Goal: Obtain resource: Download file/media

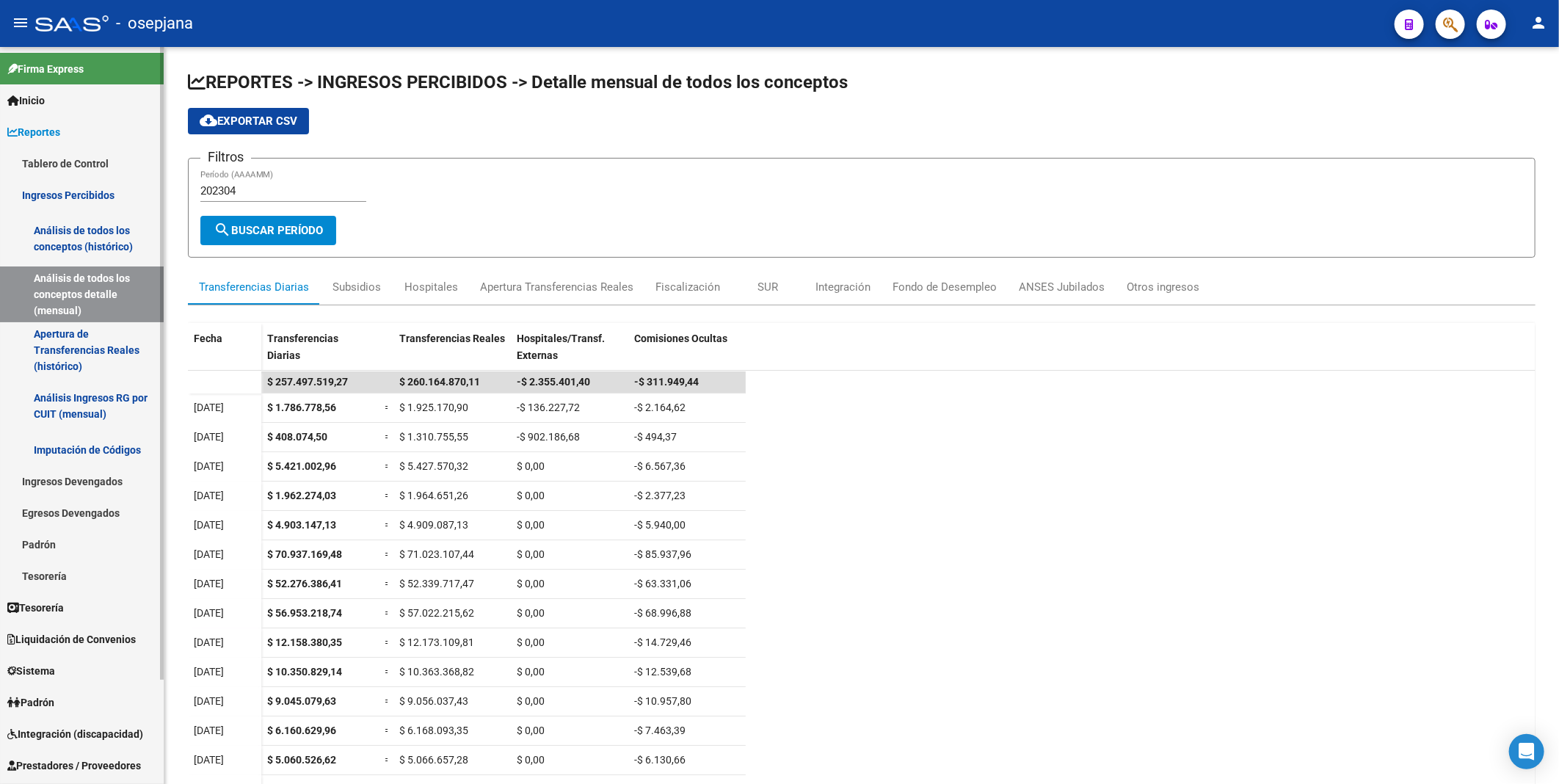
click at [105, 200] on link "Ingresos Percibidos" at bounding box center [82, 195] width 164 height 32
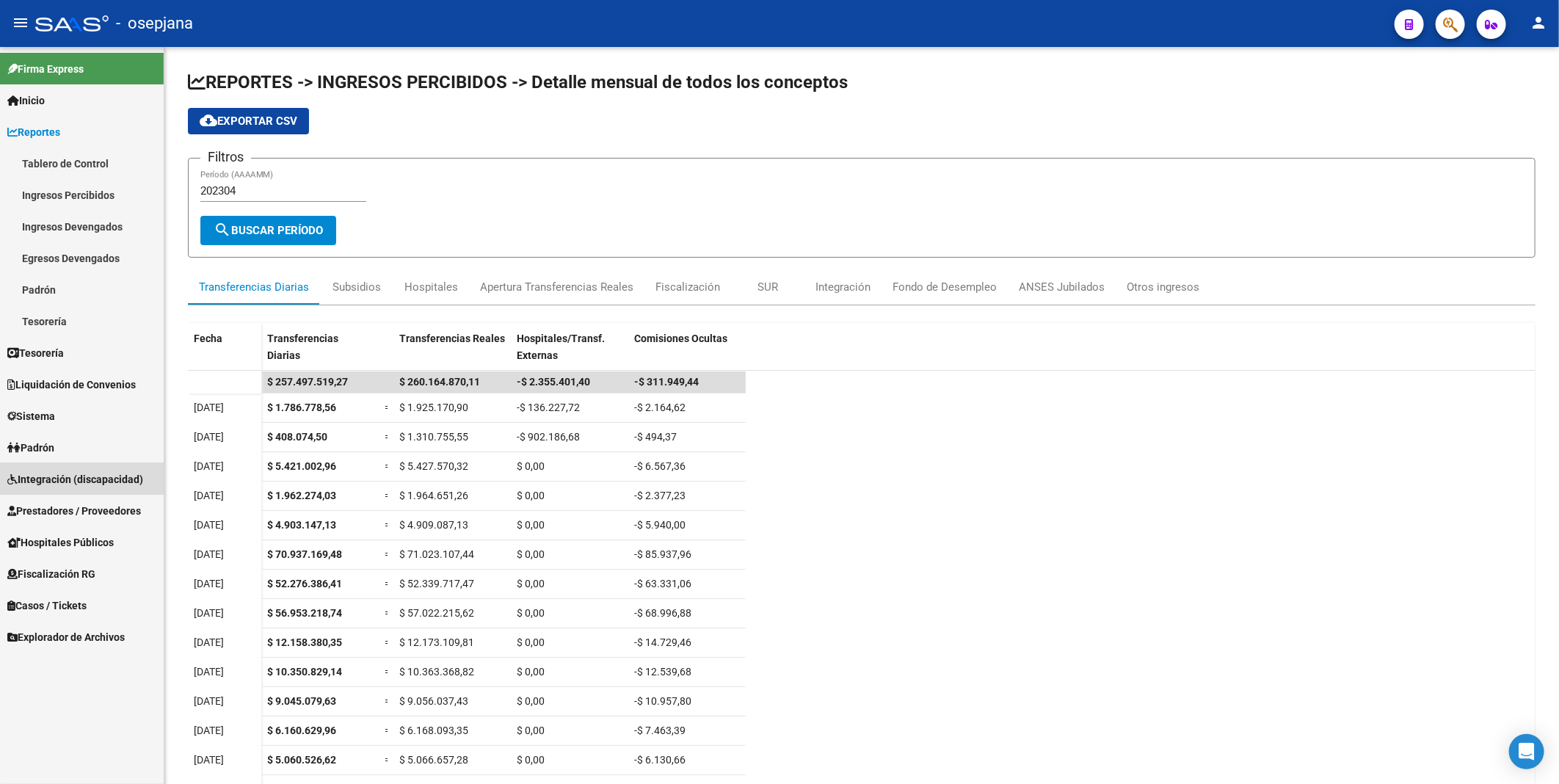
click at [90, 482] on span "Integración (discapacidad)" at bounding box center [75, 479] width 136 height 16
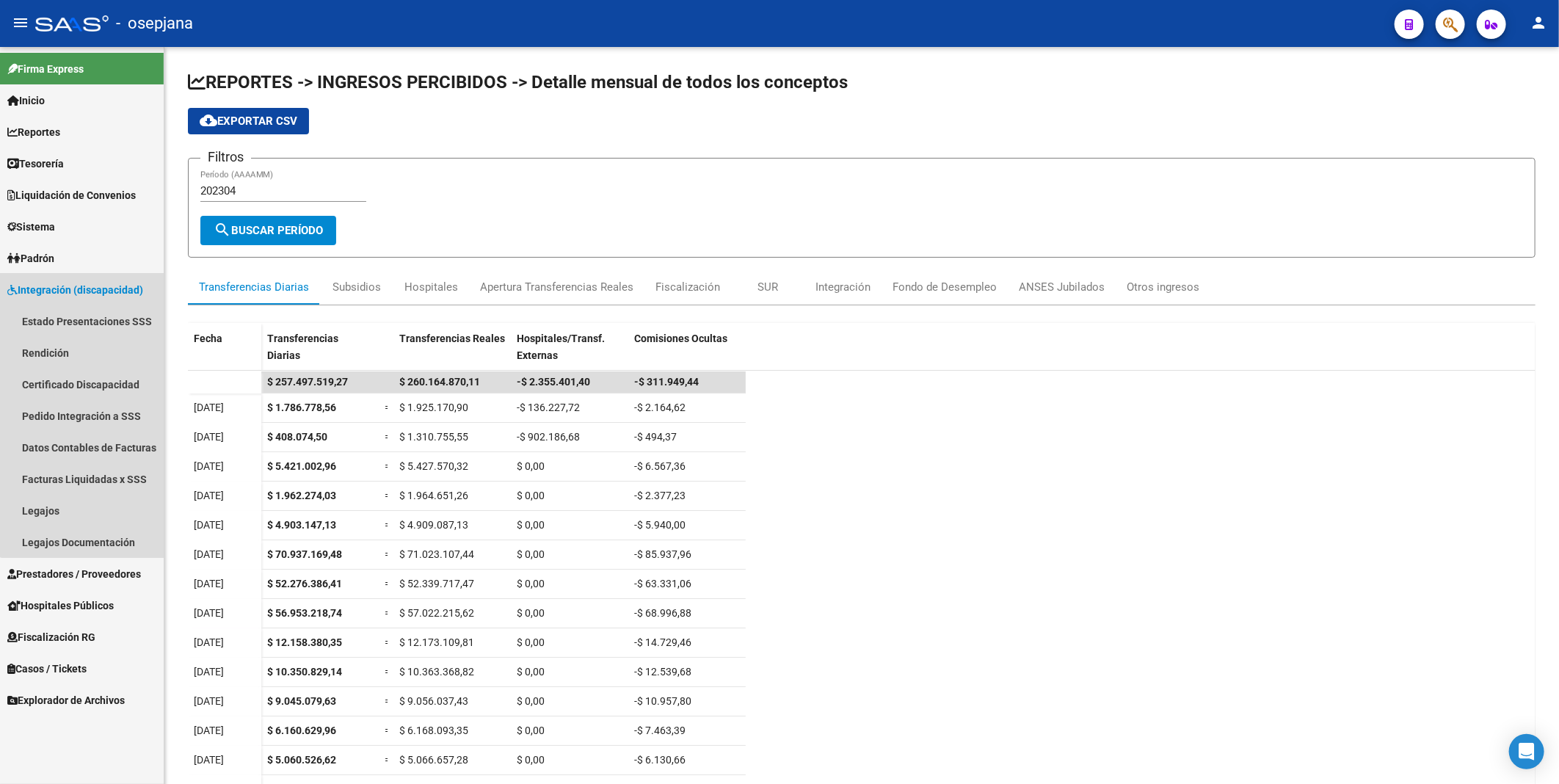
click at [91, 287] on span "Integración (discapacidad)" at bounding box center [75, 290] width 136 height 16
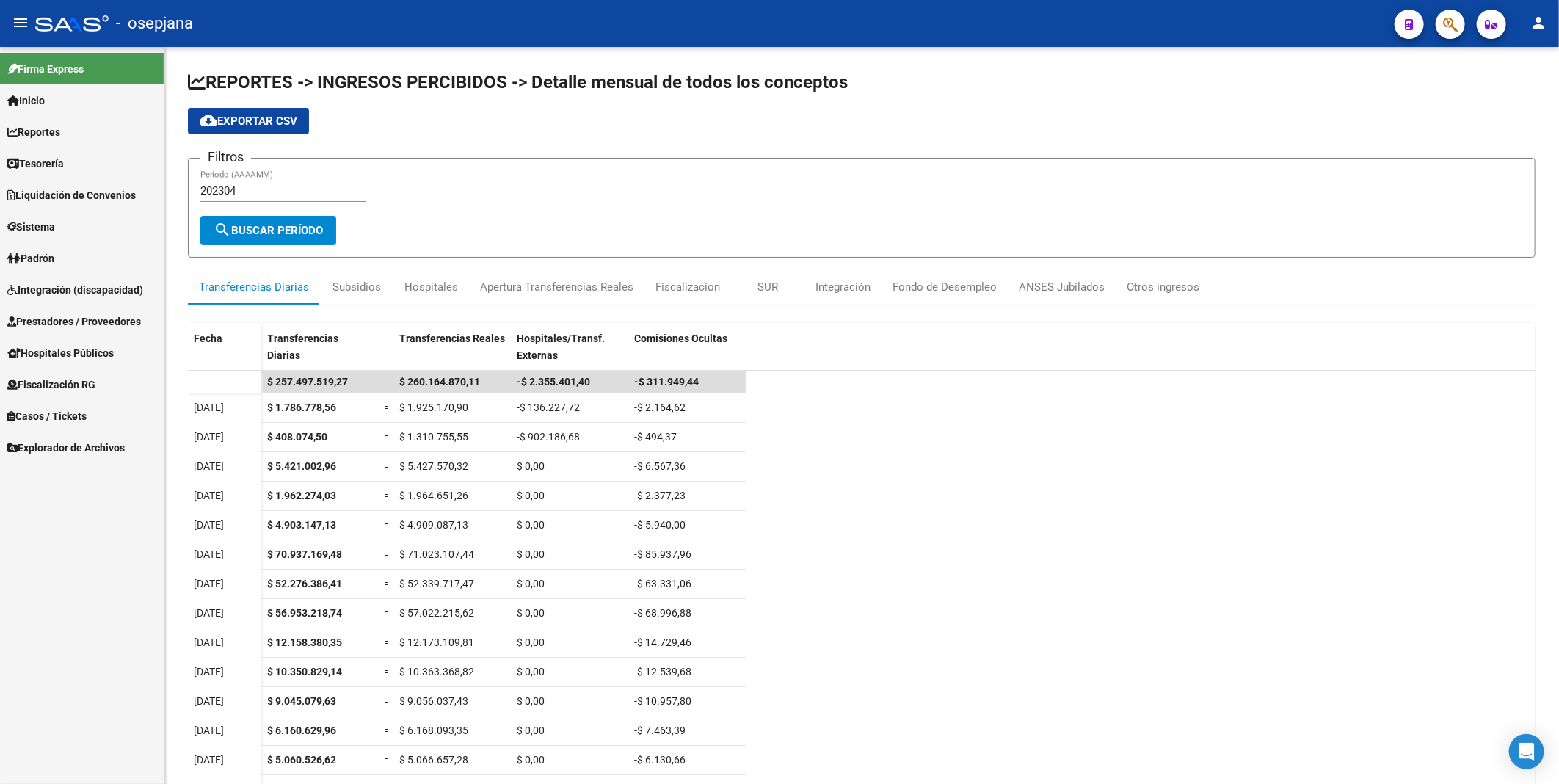
click at [89, 319] on span "Prestadores / Proveedores" at bounding box center [74, 322] width 134 height 16
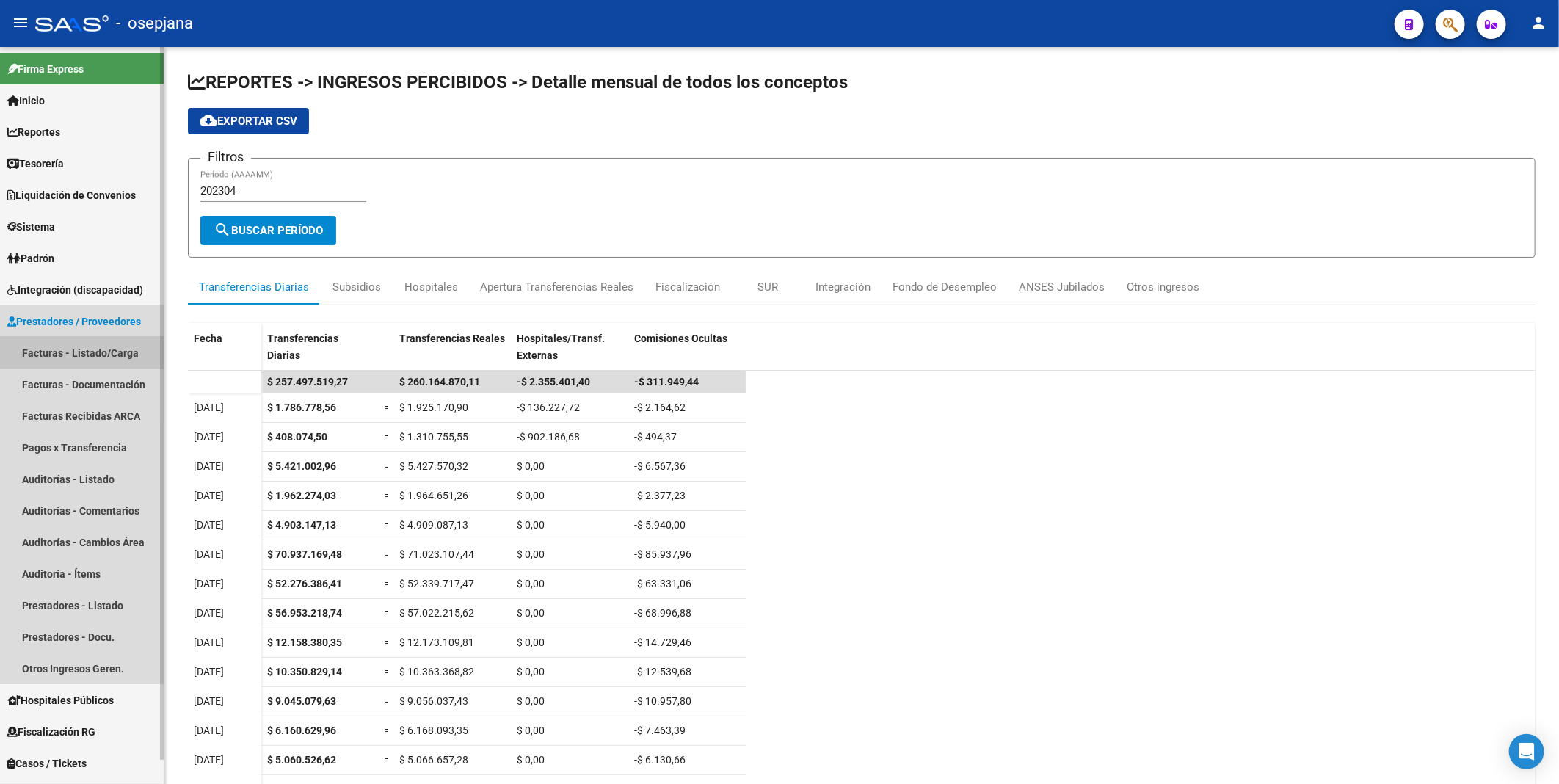
click at [94, 353] on link "Facturas - Listado/Carga" at bounding box center [82, 352] width 164 height 32
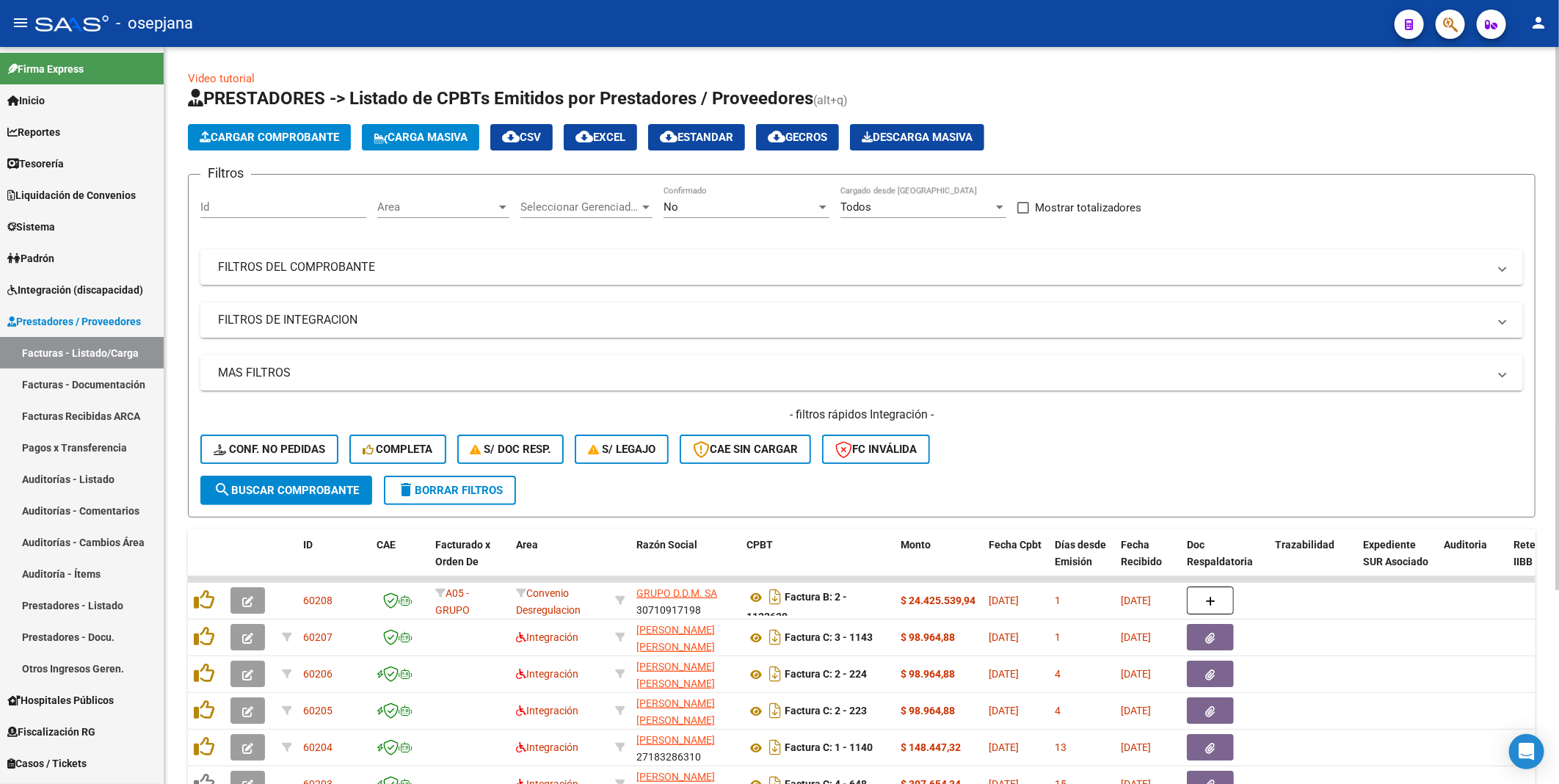
click at [402, 208] on span "Area" at bounding box center [437, 207] width 119 height 13
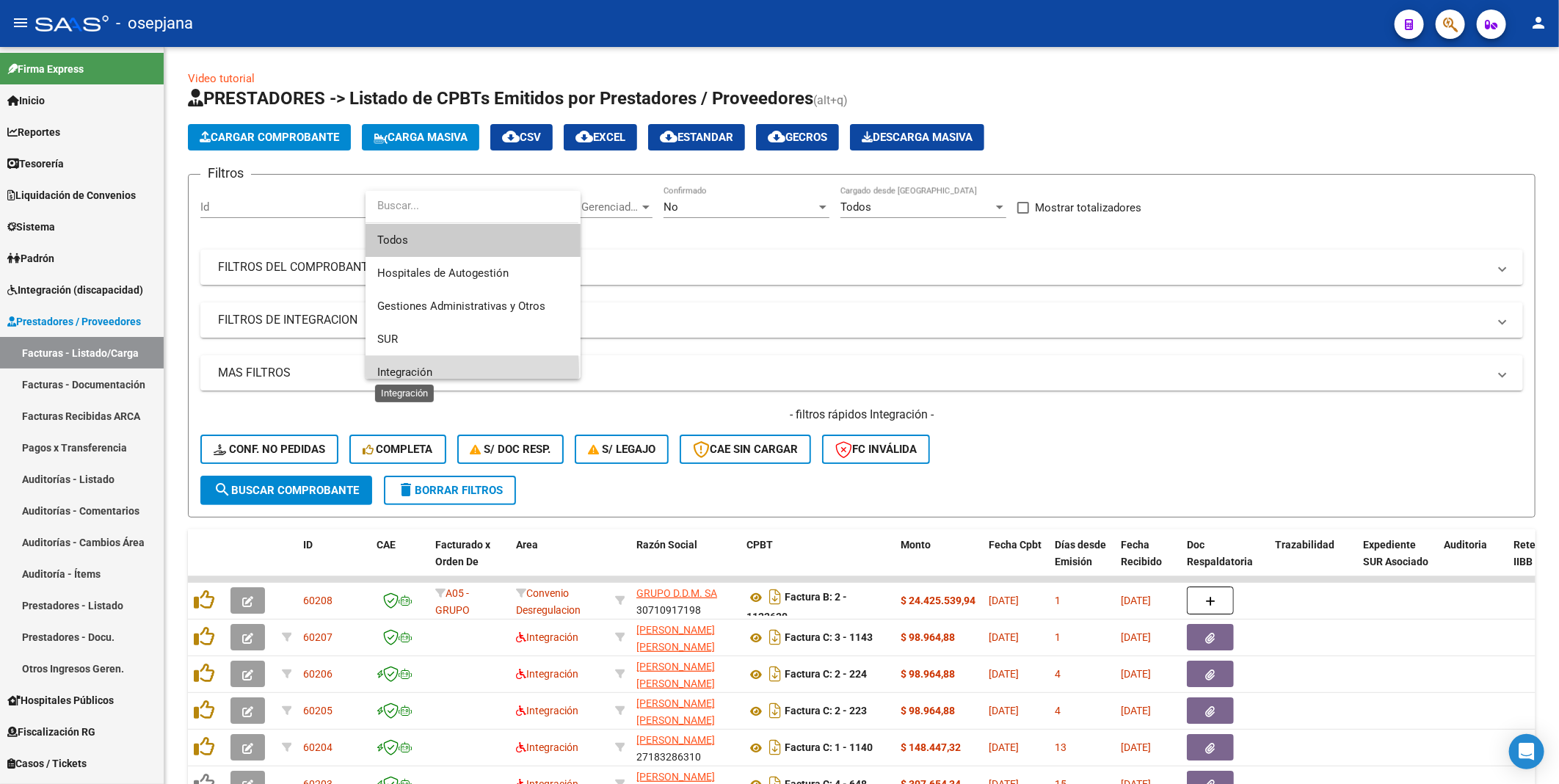
click at [399, 371] on span "Integración" at bounding box center [405, 372] width 55 height 13
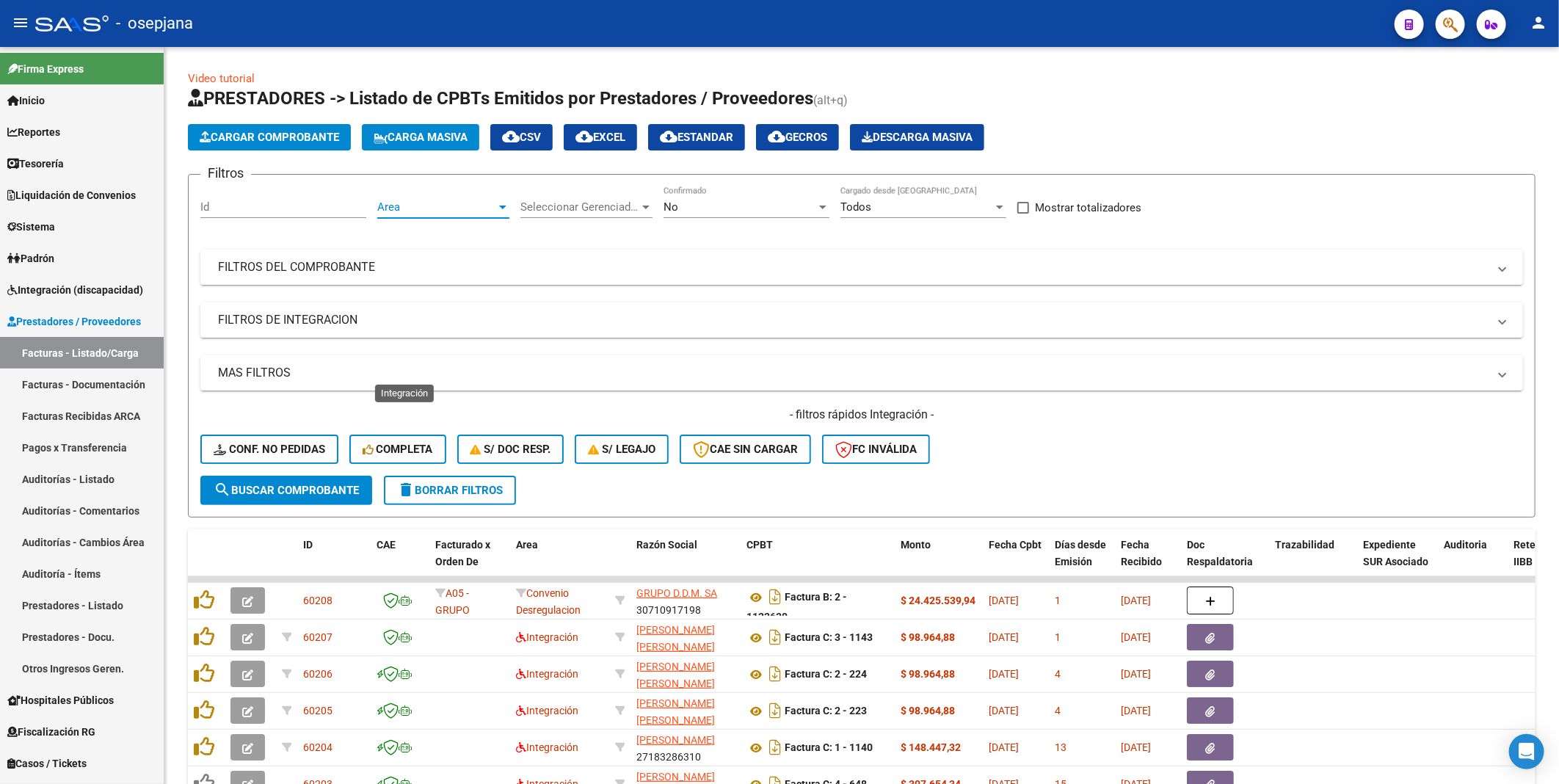
scroll to position [10, 0]
click at [700, 208] on div "No" at bounding box center [740, 207] width 153 height 13
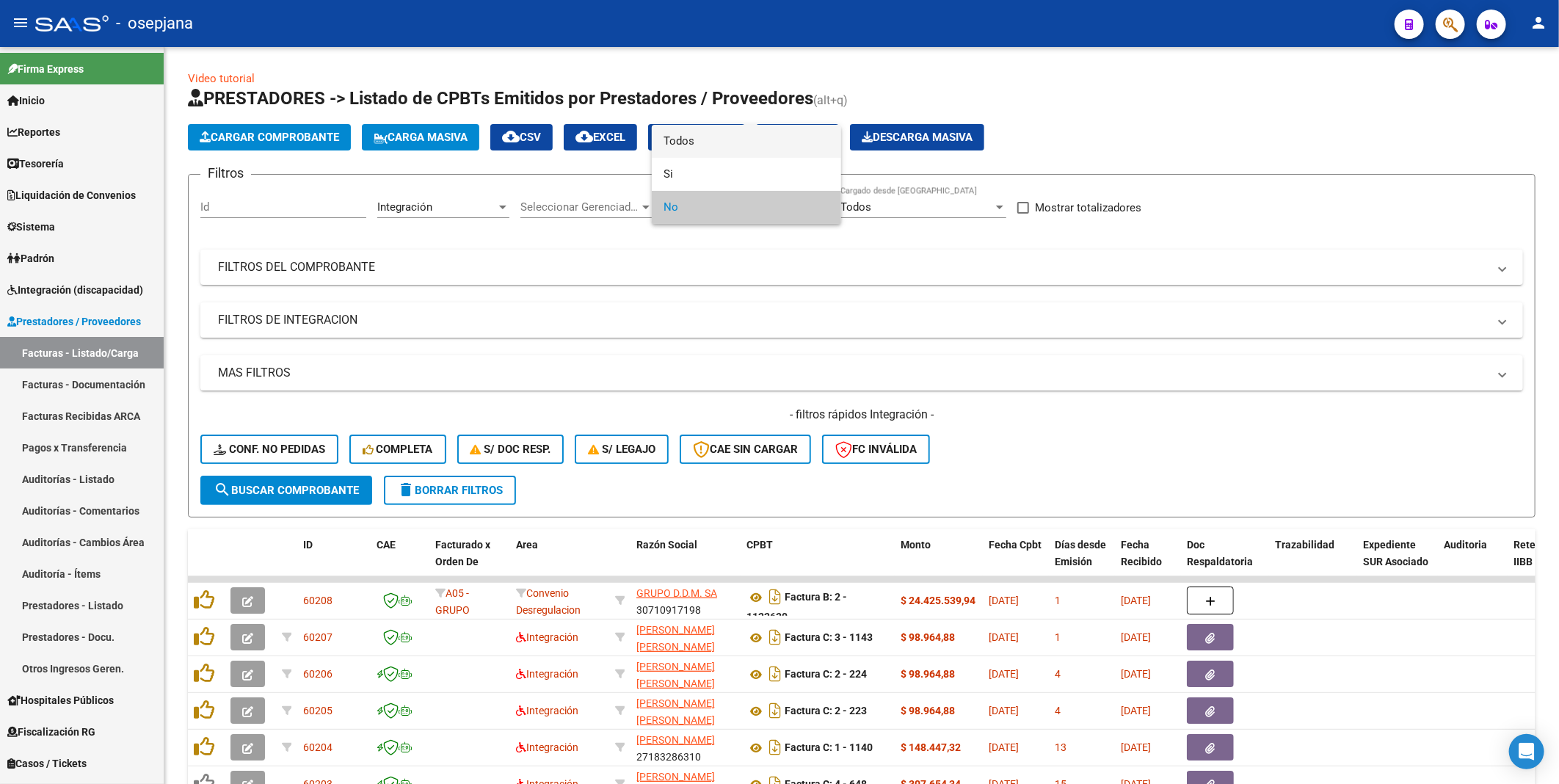
click at [686, 142] on span "Todos" at bounding box center [747, 141] width 166 height 33
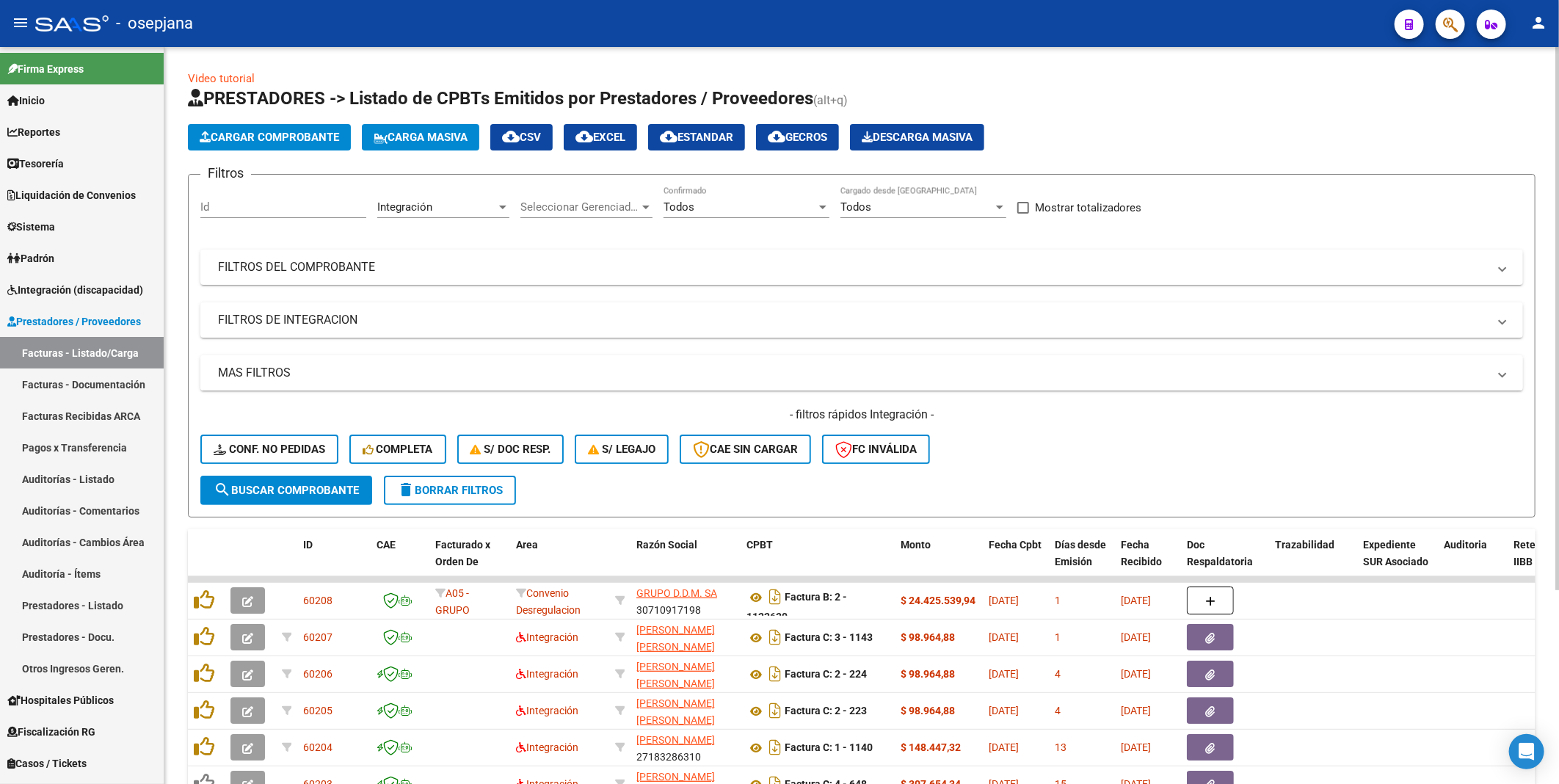
click at [267, 377] on mat-panel-title "MAS FILTROS" at bounding box center [853, 373] width 1270 height 16
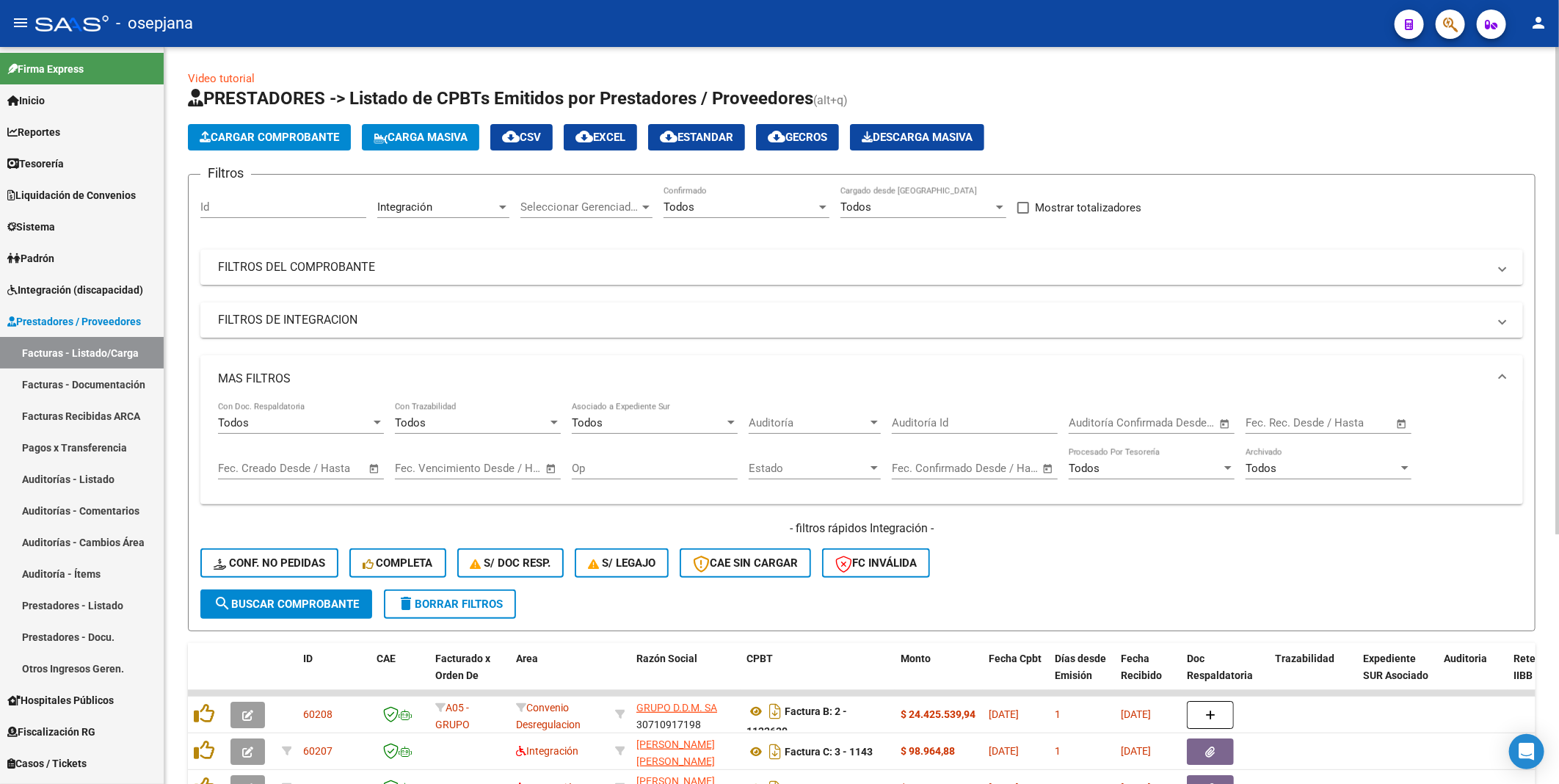
scroll to position [81, 0]
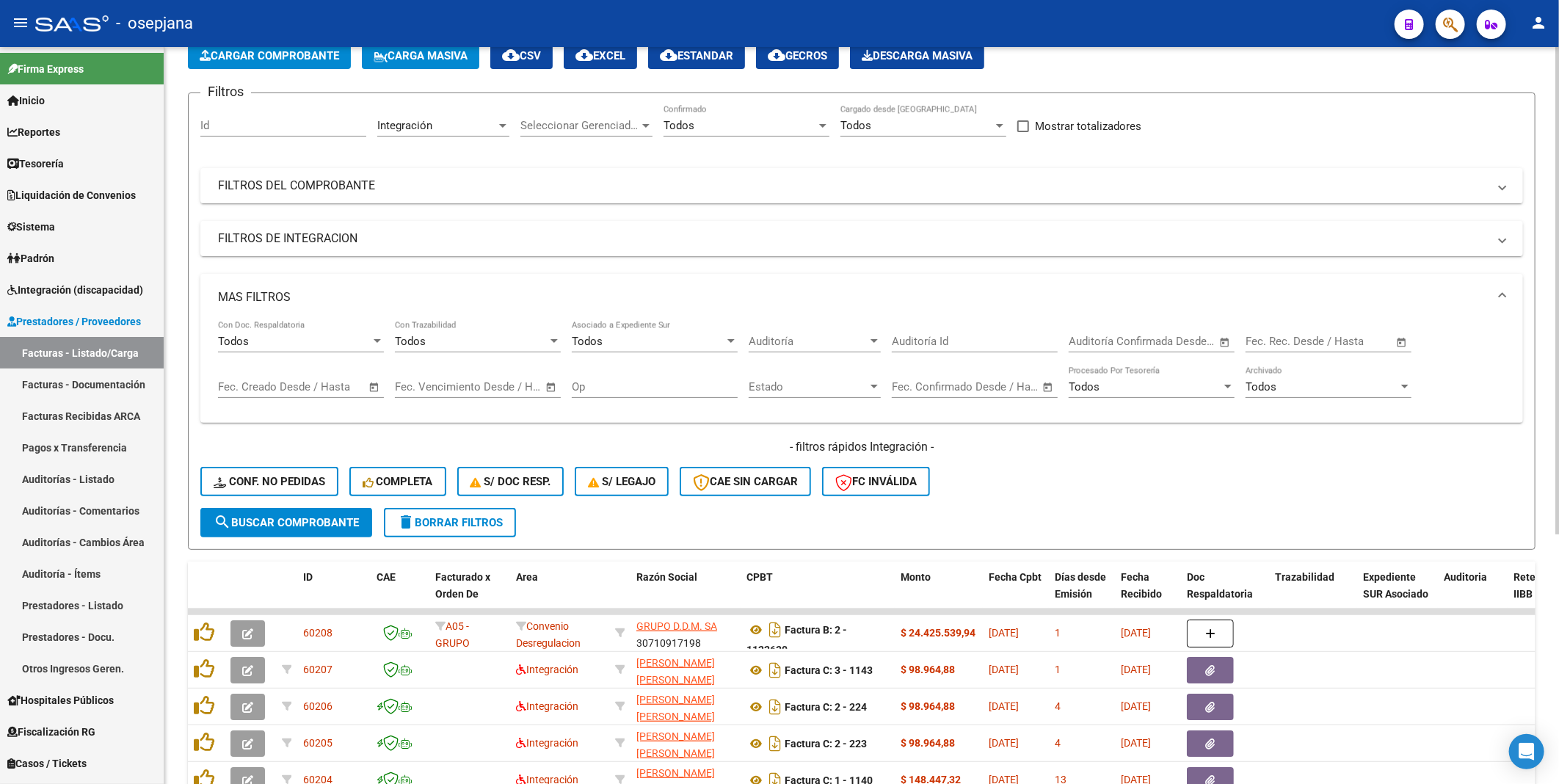
click at [336, 385] on input "text" at bounding box center [326, 387] width 71 height 13
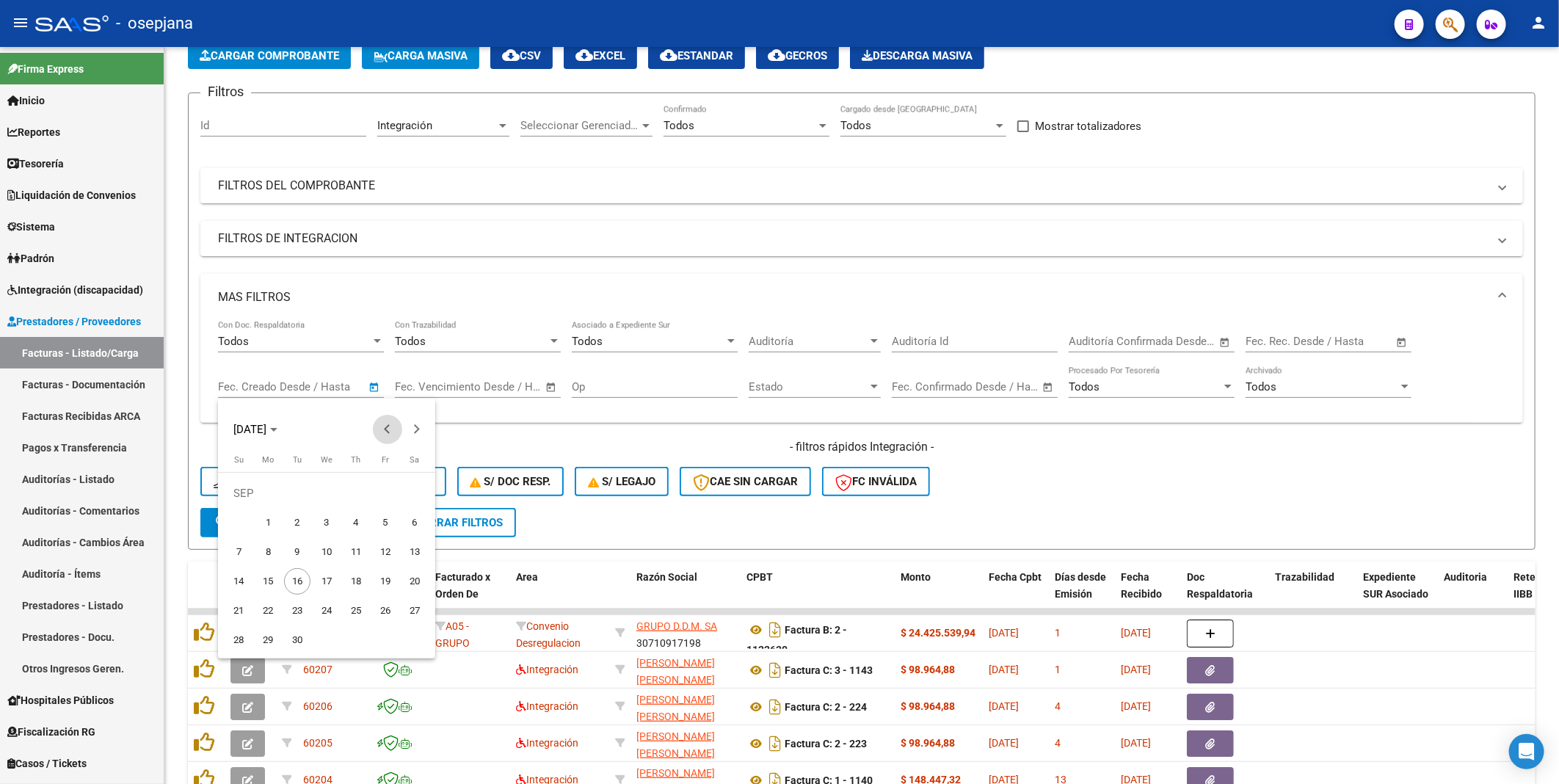
click at [389, 427] on button "Previous month" at bounding box center [388, 429] width 29 height 29
click at [272, 545] on span "11" at bounding box center [268, 552] width 26 height 26
type input "[DATE]"
click at [419, 431] on span "Next month" at bounding box center [417, 429] width 29 height 29
click at [325, 551] on span "10" at bounding box center [327, 552] width 26 height 26
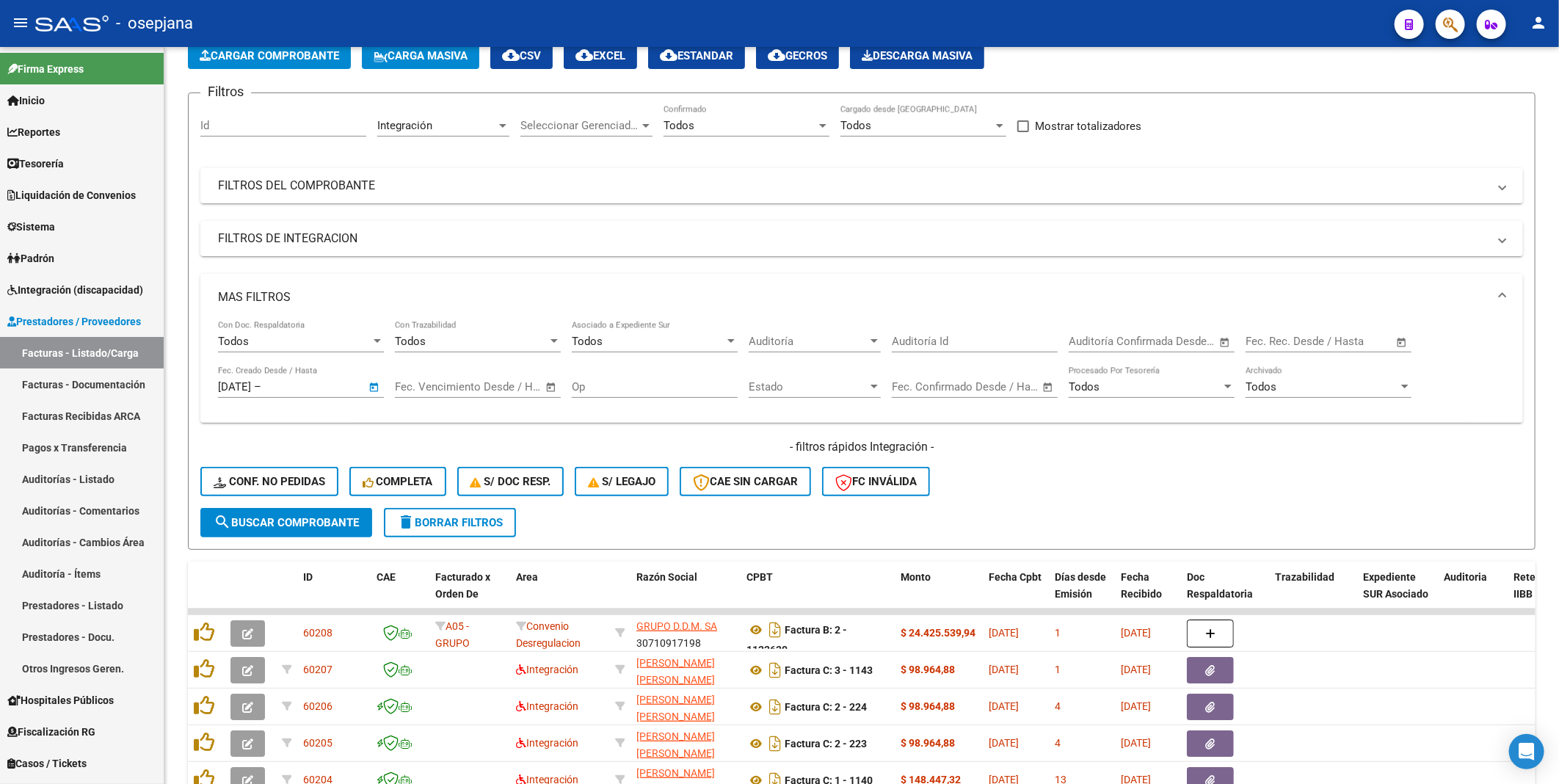
type input "[DATE]"
click at [323, 520] on span "search Buscar Comprobante" at bounding box center [286, 523] width 145 height 13
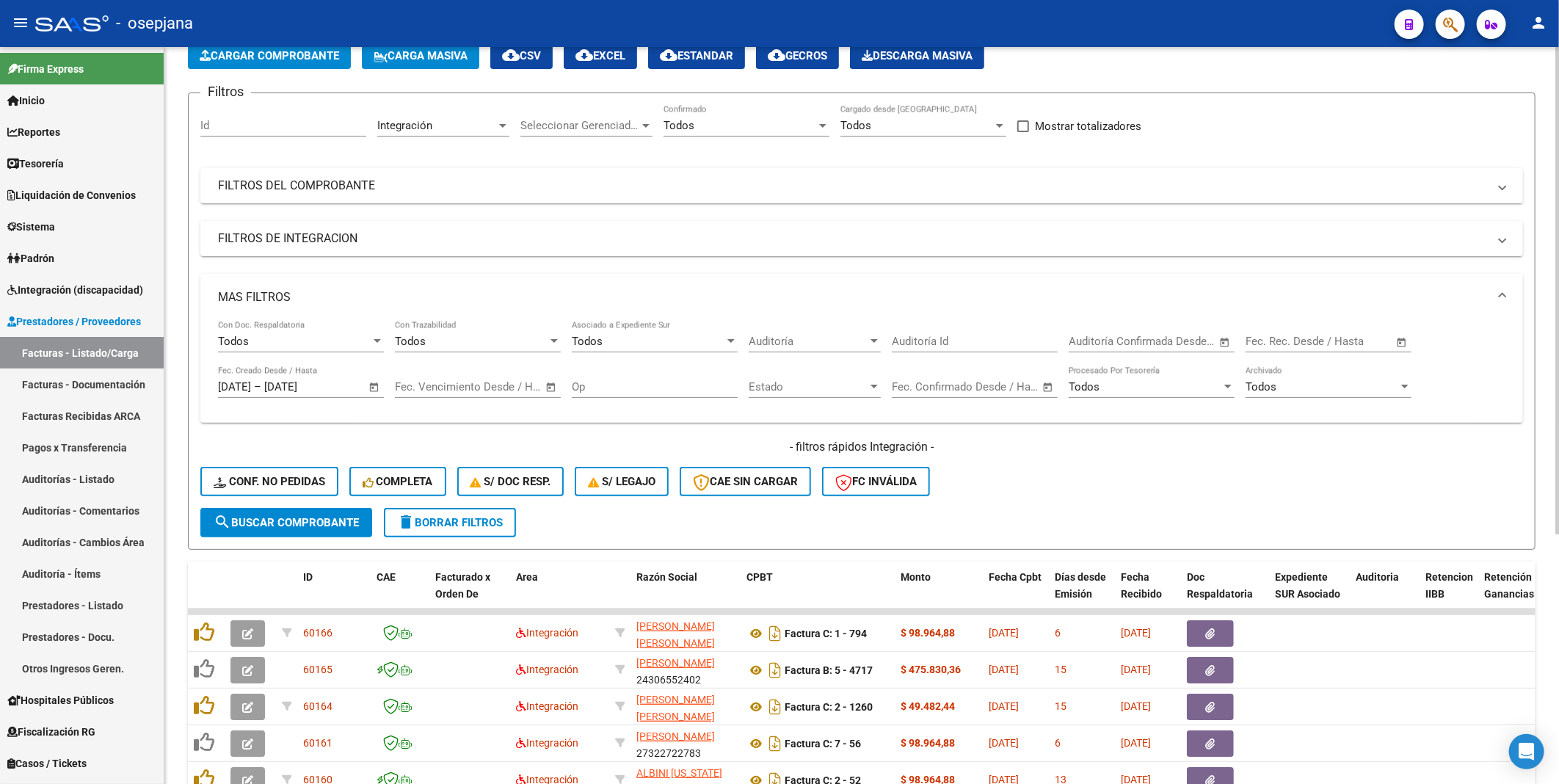
scroll to position [0, 0]
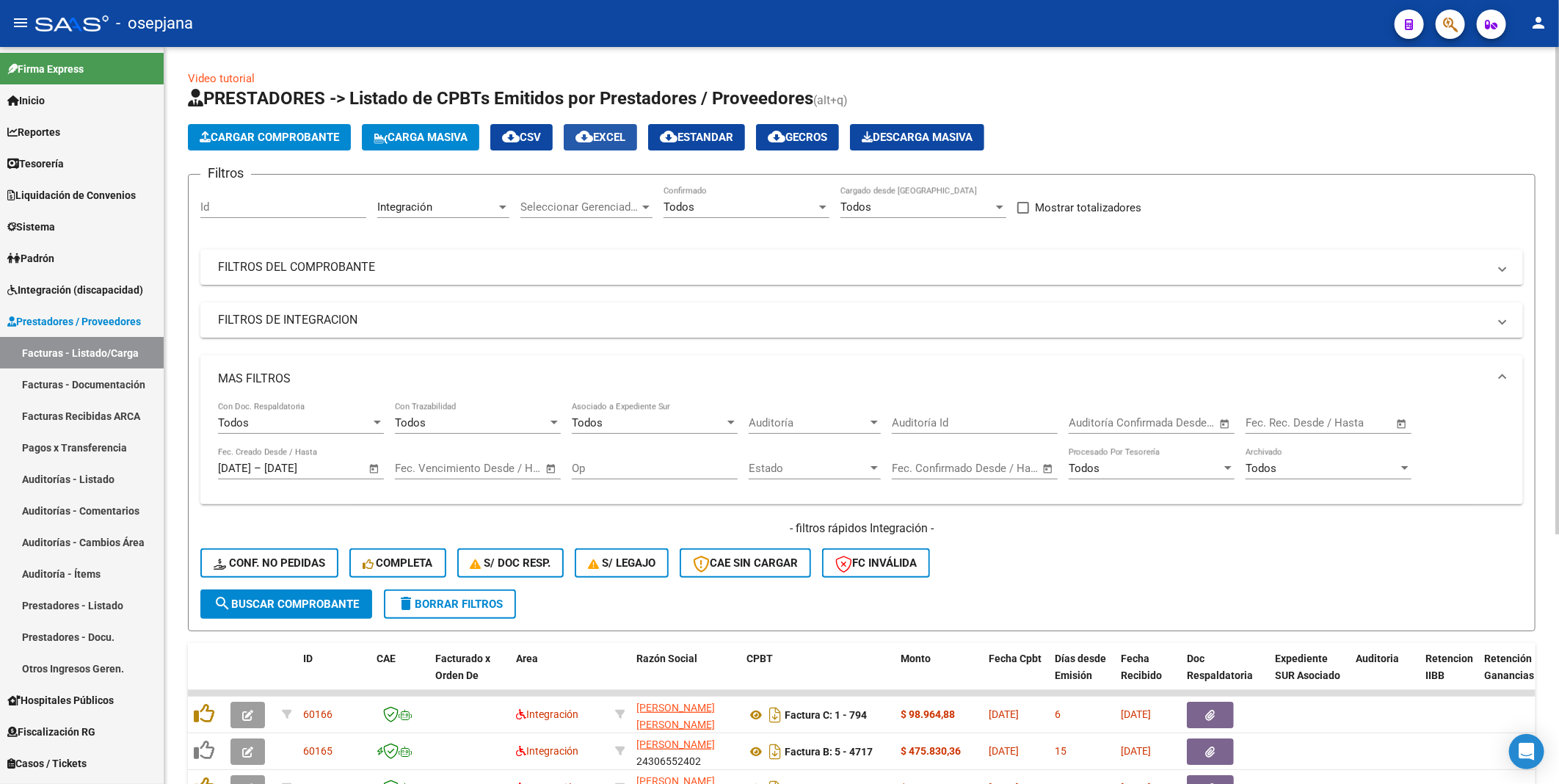
click at [626, 133] on span "cloud_download EXCEL" at bounding box center [601, 137] width 50 height 13
click at [256, 273] on mat-panel-title "FILTROS DEL COMPROBANTE" at bounding box center [853, 267] width 1270 height 16
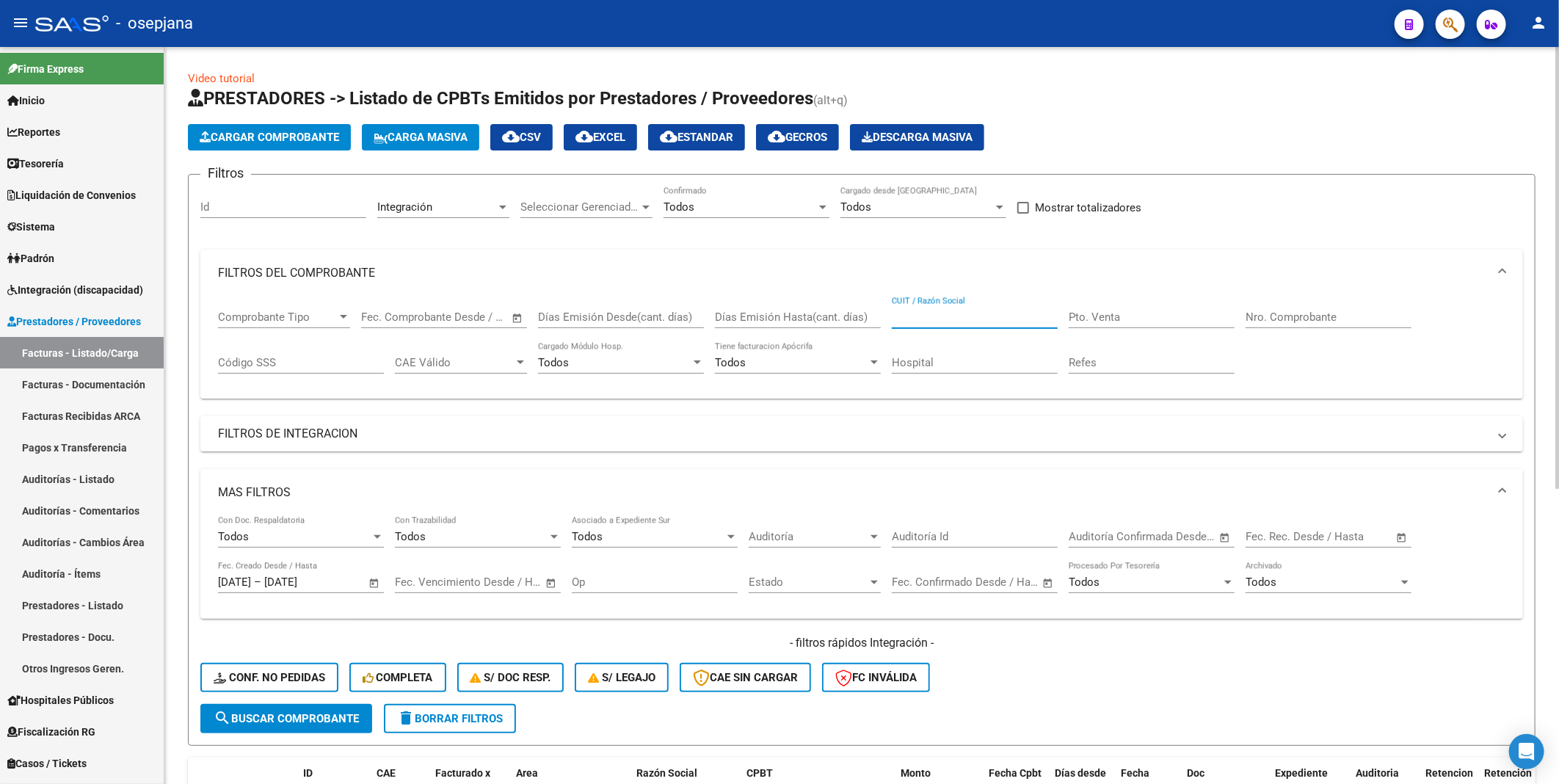
click at [914, 314] on input "CUIT / Razón Social" at bounding box center [974, 317] width 166 height 13
paste input "27242165972"
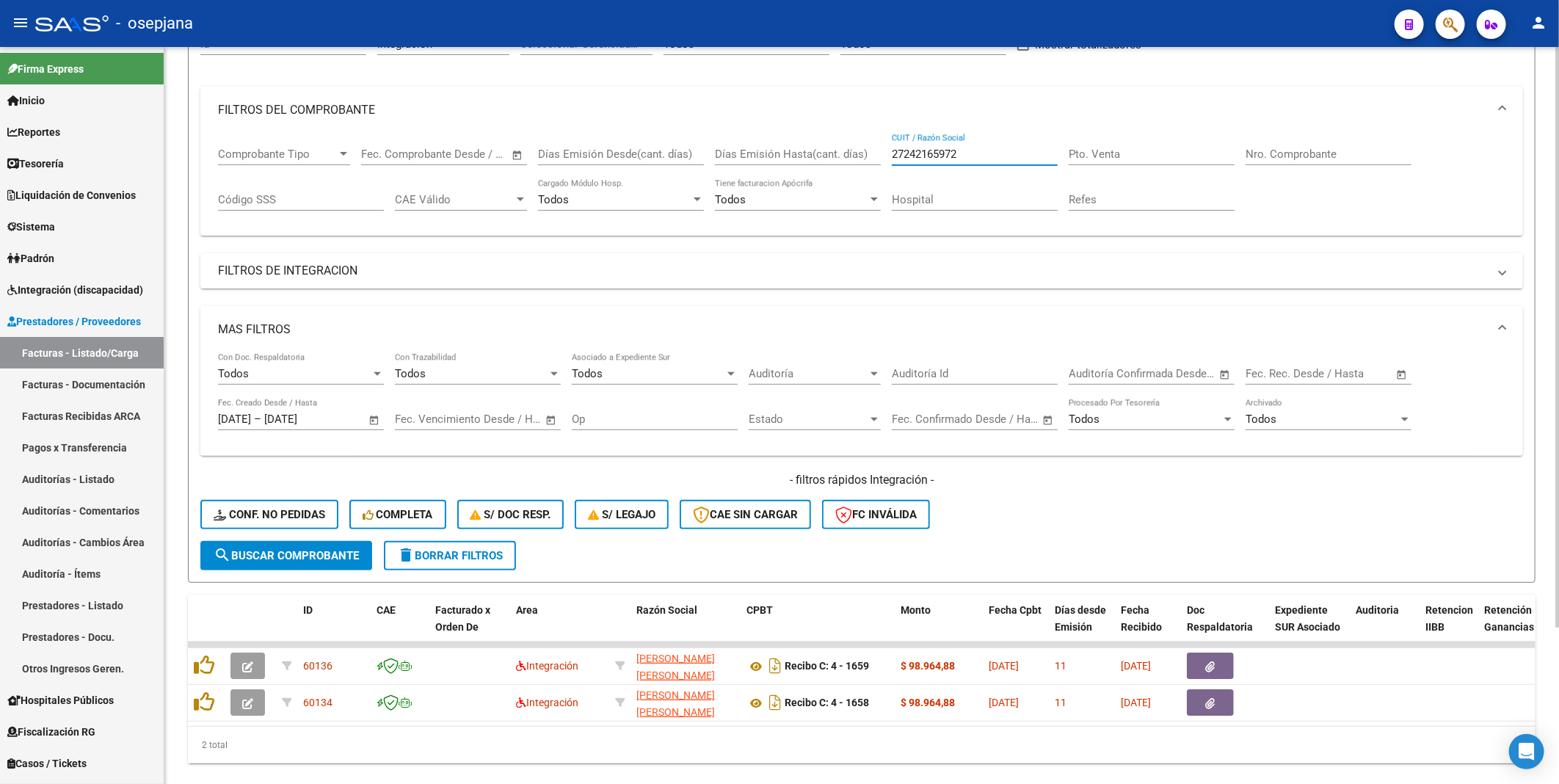
scroll to position [200, 0]
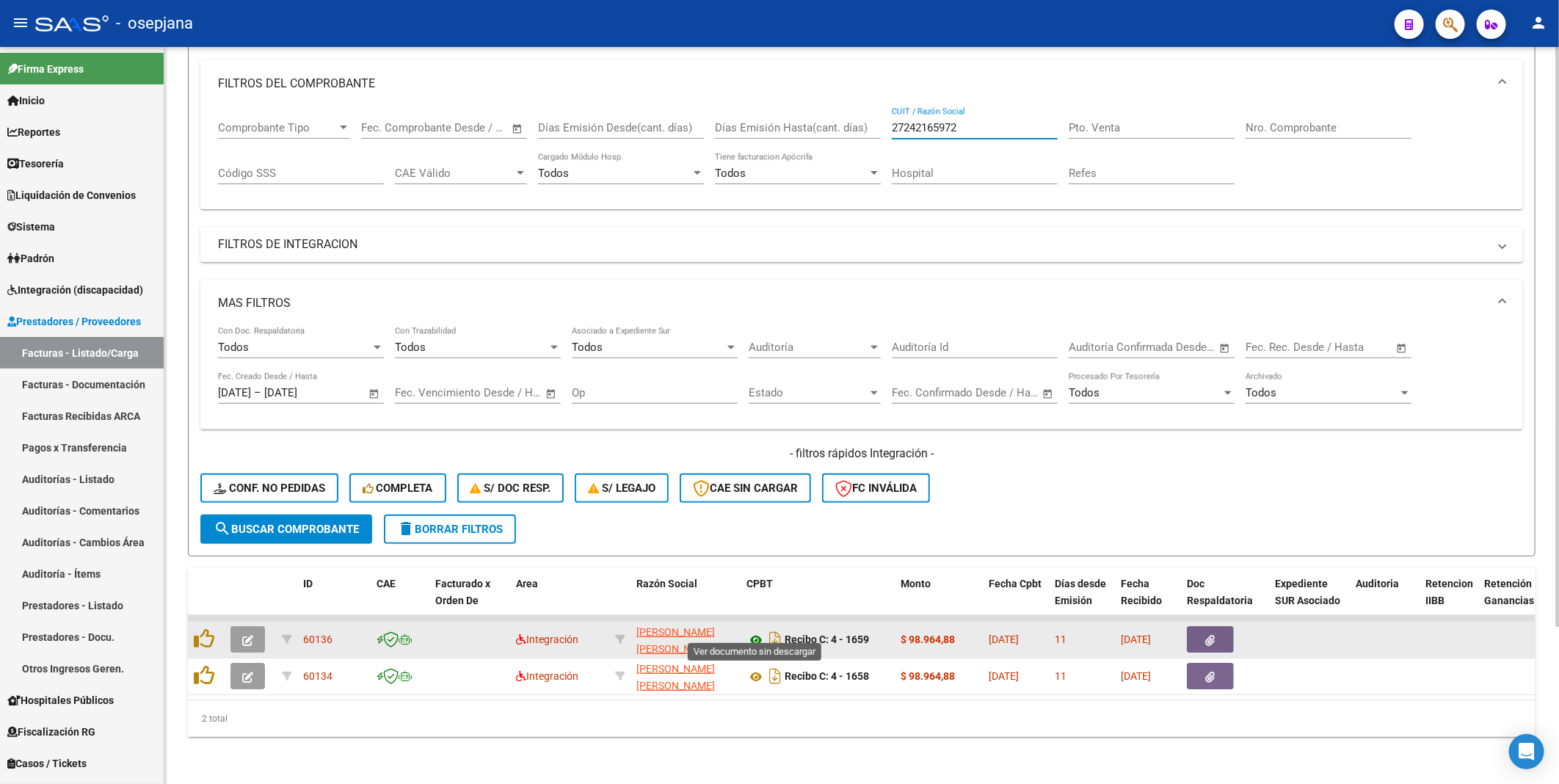
click at [753, 631] on icon at bounding box center [756, 640] width 19 height 18
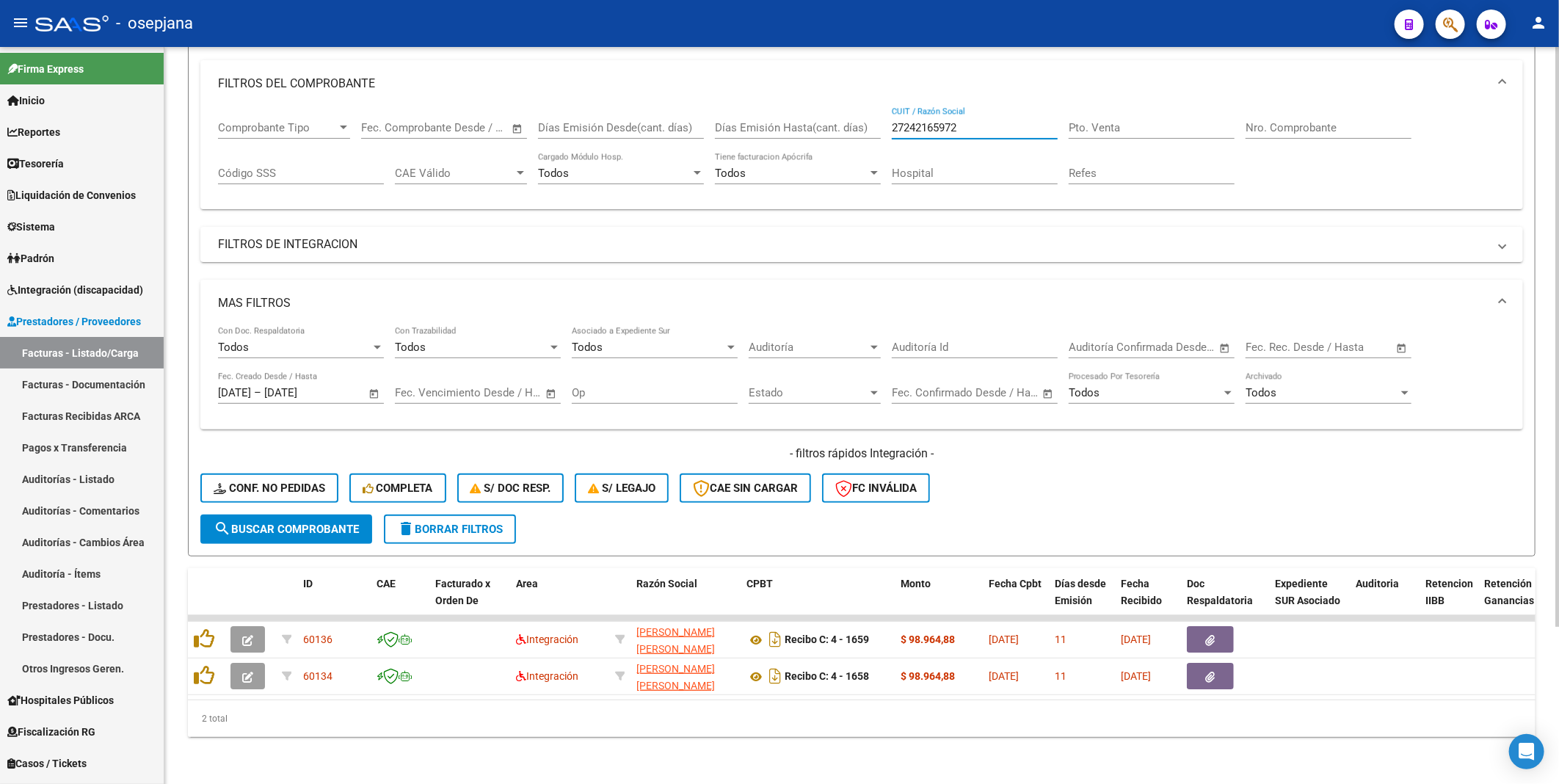
drag, startPoint x: 967, startPoint y: 120, endPoint x: 853, endPoint y: 120, distance: 114.0
click at [853, 120] on div "Comprobante Tipo Comprobante Tipo Fecha inicio – Fecha fin Fec. Comprobante Des…" at bounding box center [861, 153] width 1287 height 91
paste input "61963804"
click at [275, 515] on button "search Buscar Comprobante" at bounding box center [286, 529] width 172 height 29
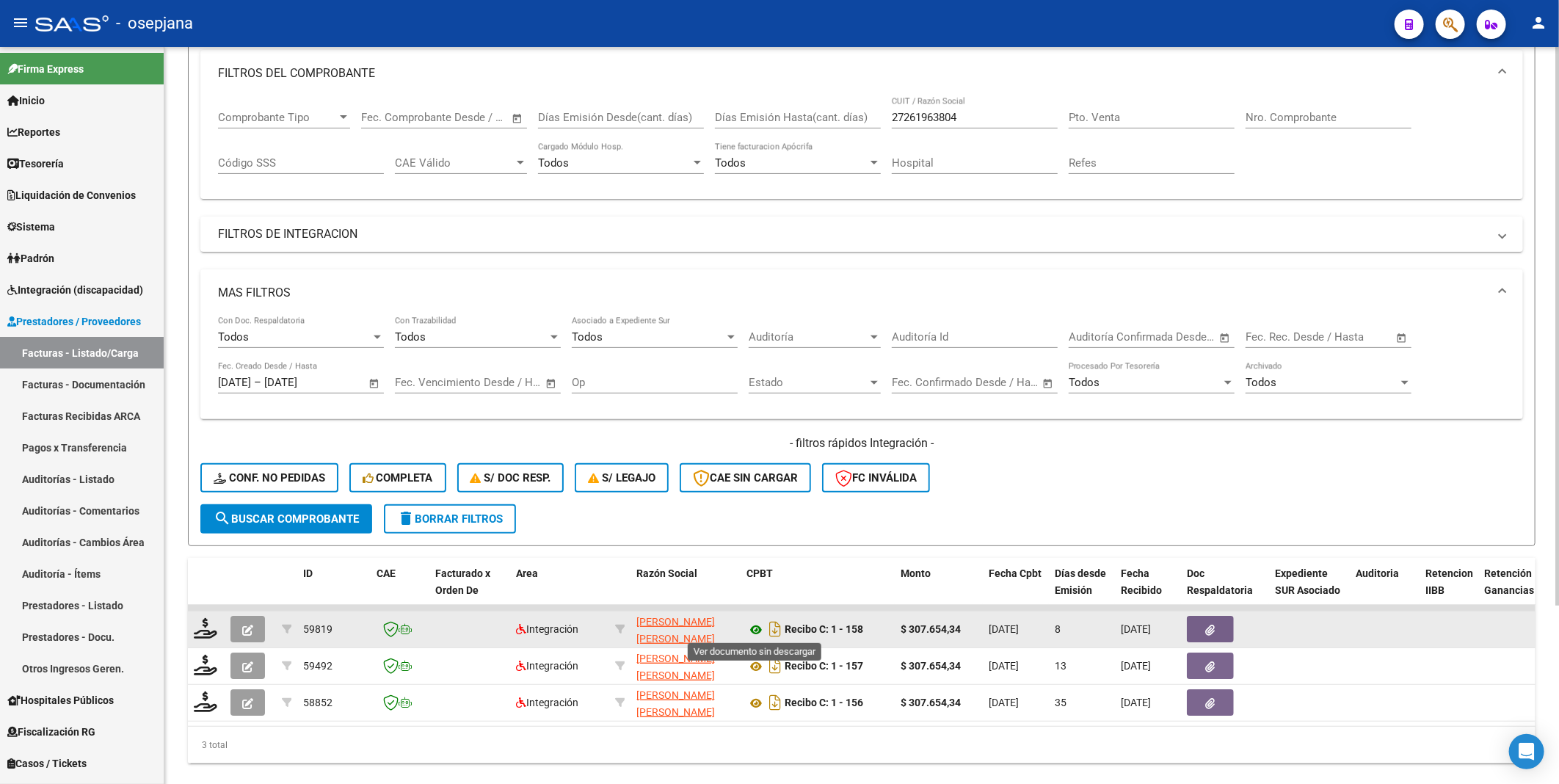
click at [757, 627] on icon at bounding box center [756, 630] width 19 height 18
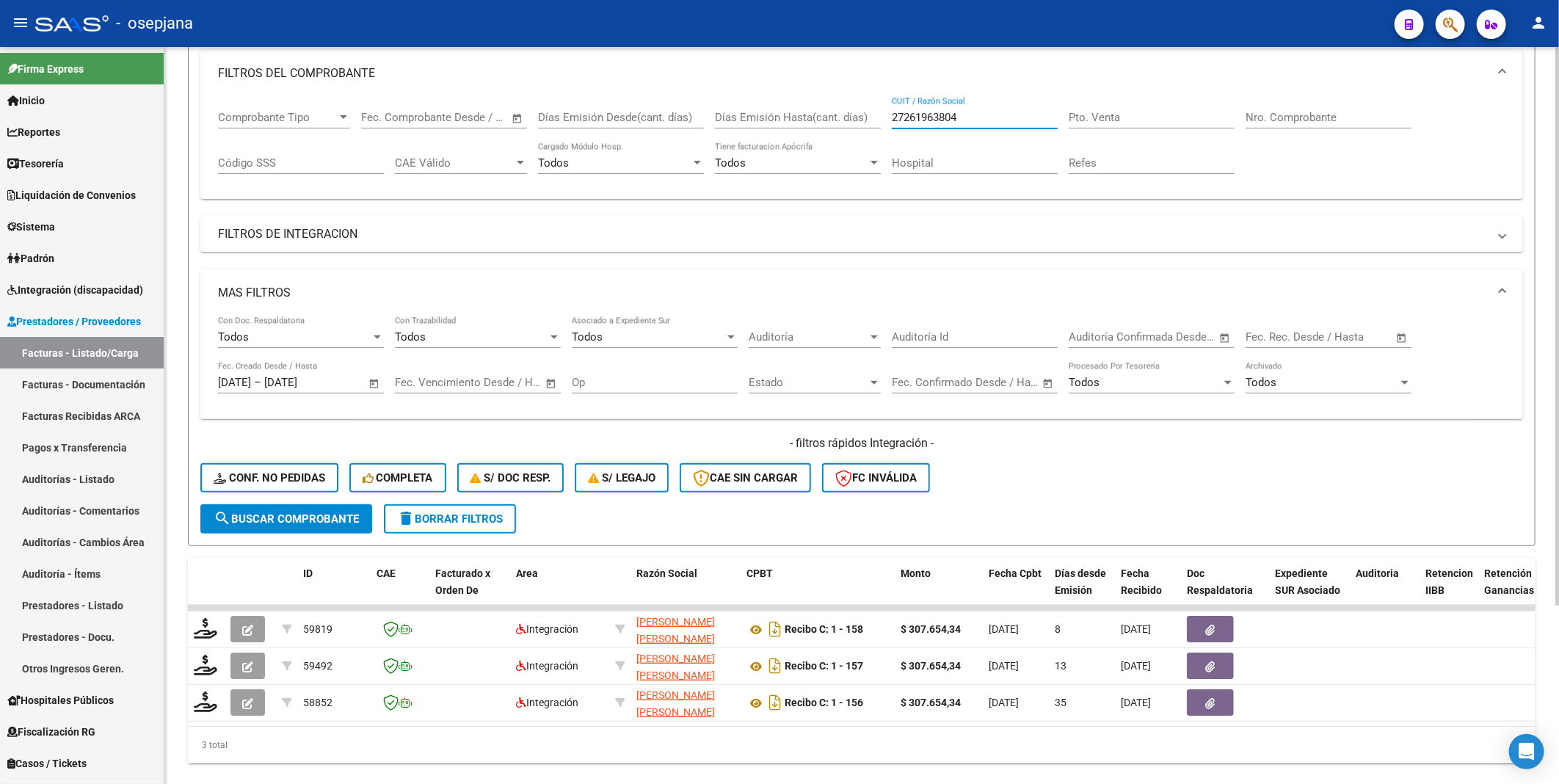
drag, startPoint x: 994, startPoint y: 114, endPoint x: 798, endPoint y: 115, distance: 196.0
click at [798, 115] on div "Comprobante Tipo Comprobante Tipo Fecha inicio – Fecha fin Fec. Comprobante Des…" at bounding box center [861, 142] width 1287 height 91
paste input "80331762"
click at [279, 512] on span "search Buscar Comprobante" at bounding box center [286, 519] width 145 height 13
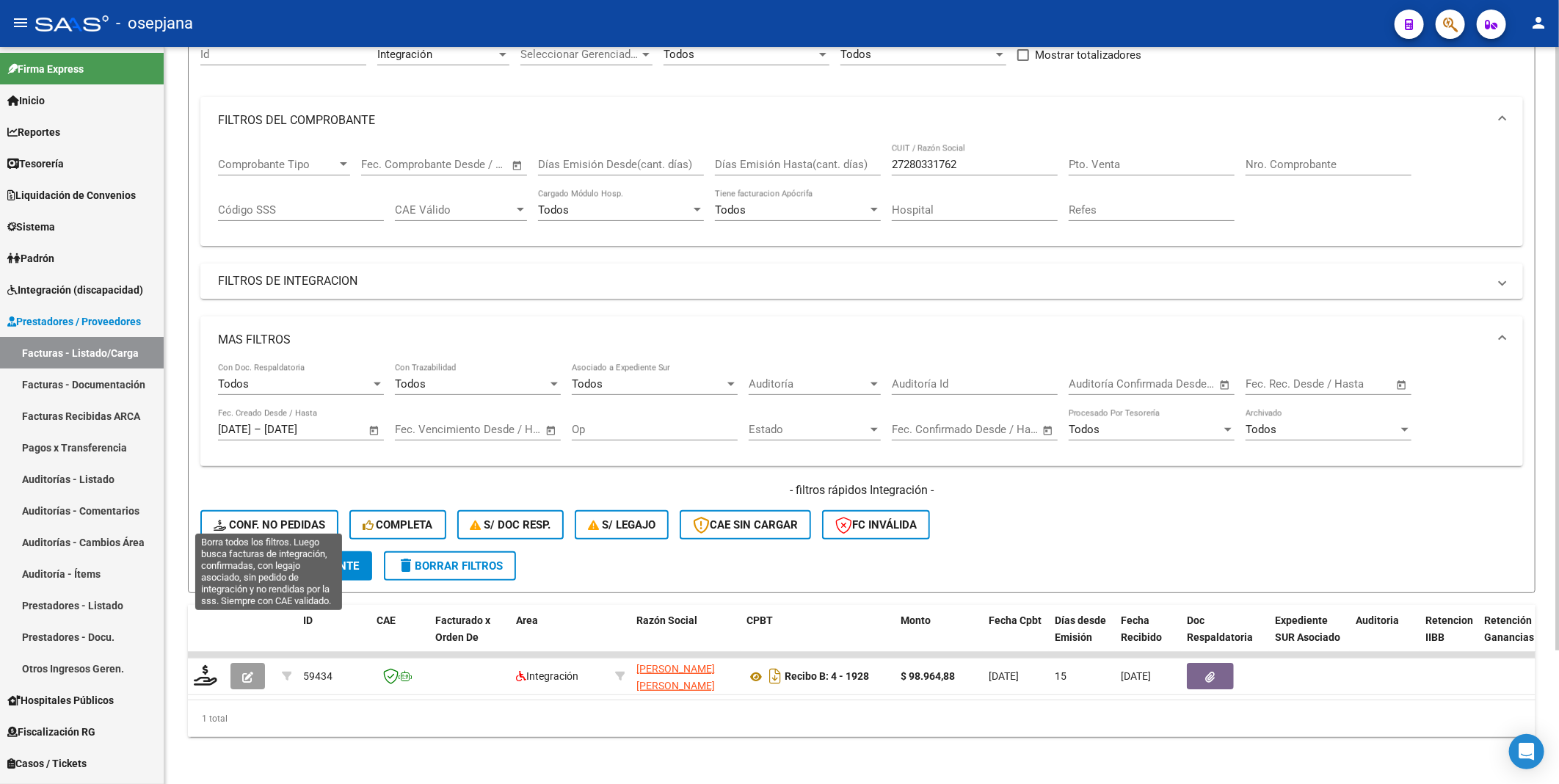
scroll to position [164, 0]
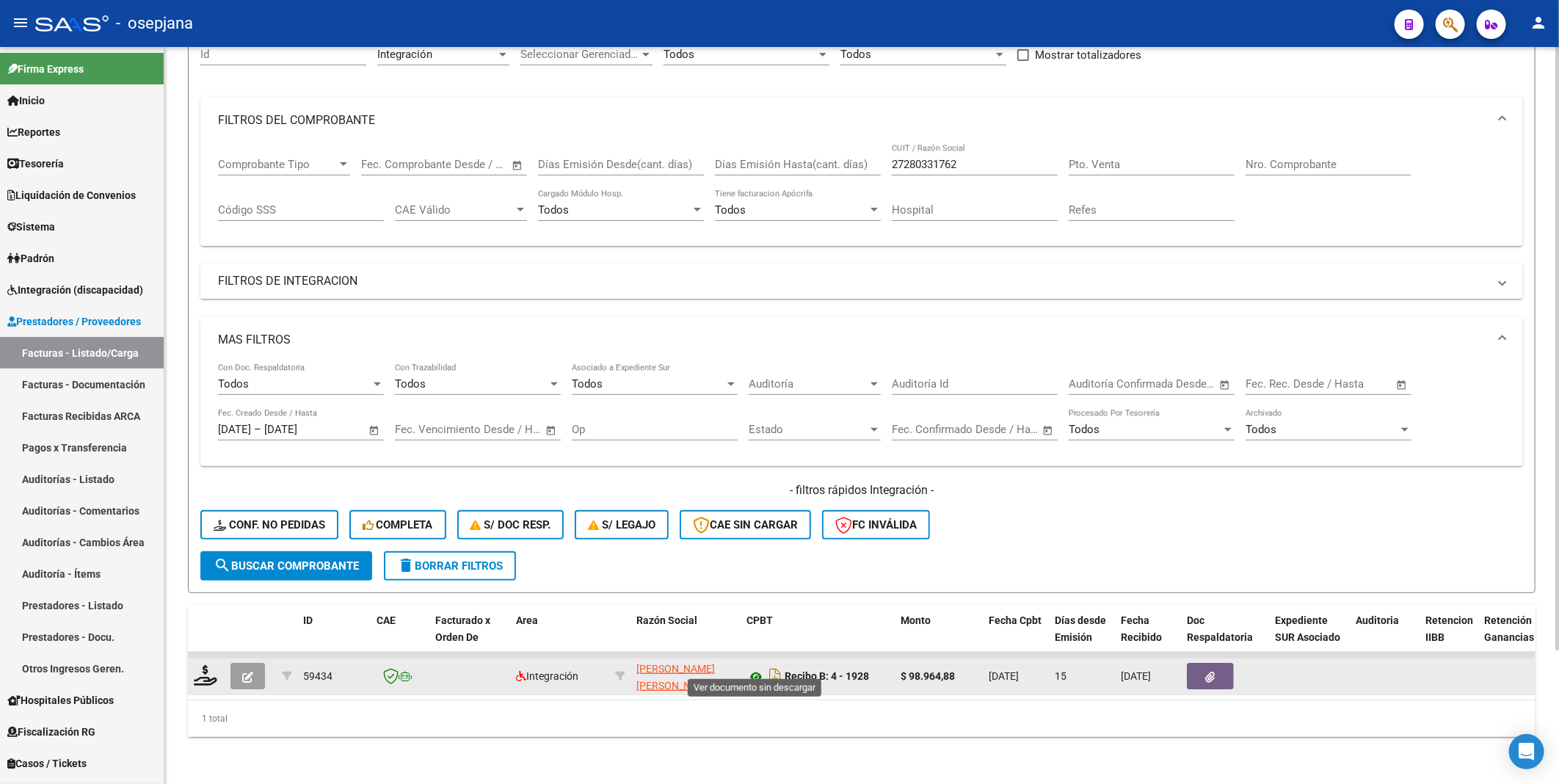
click at [753, 668] on icon at bounding box center [756, 677] width 19 height 18
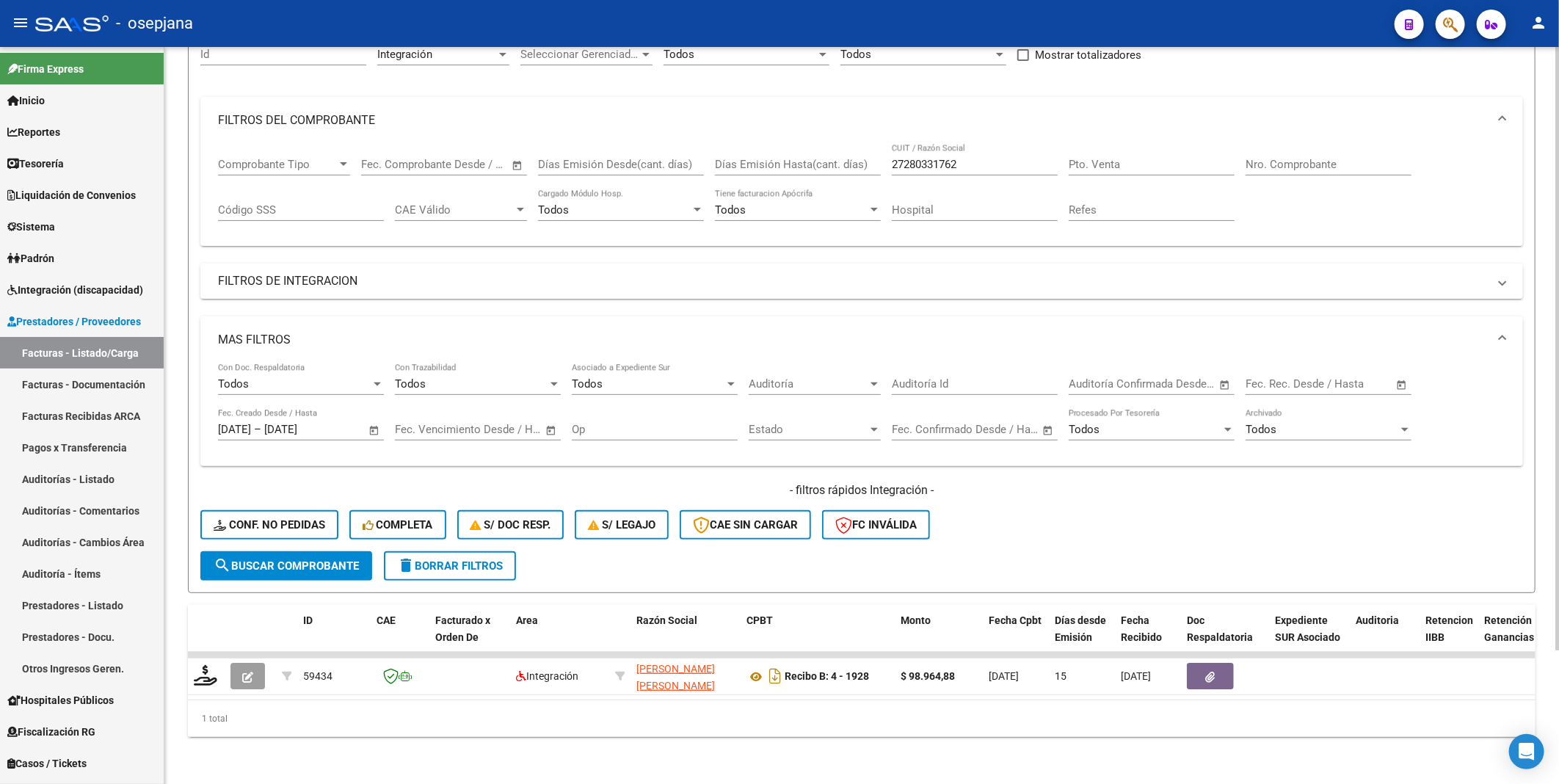
scroll to position [1, 0]
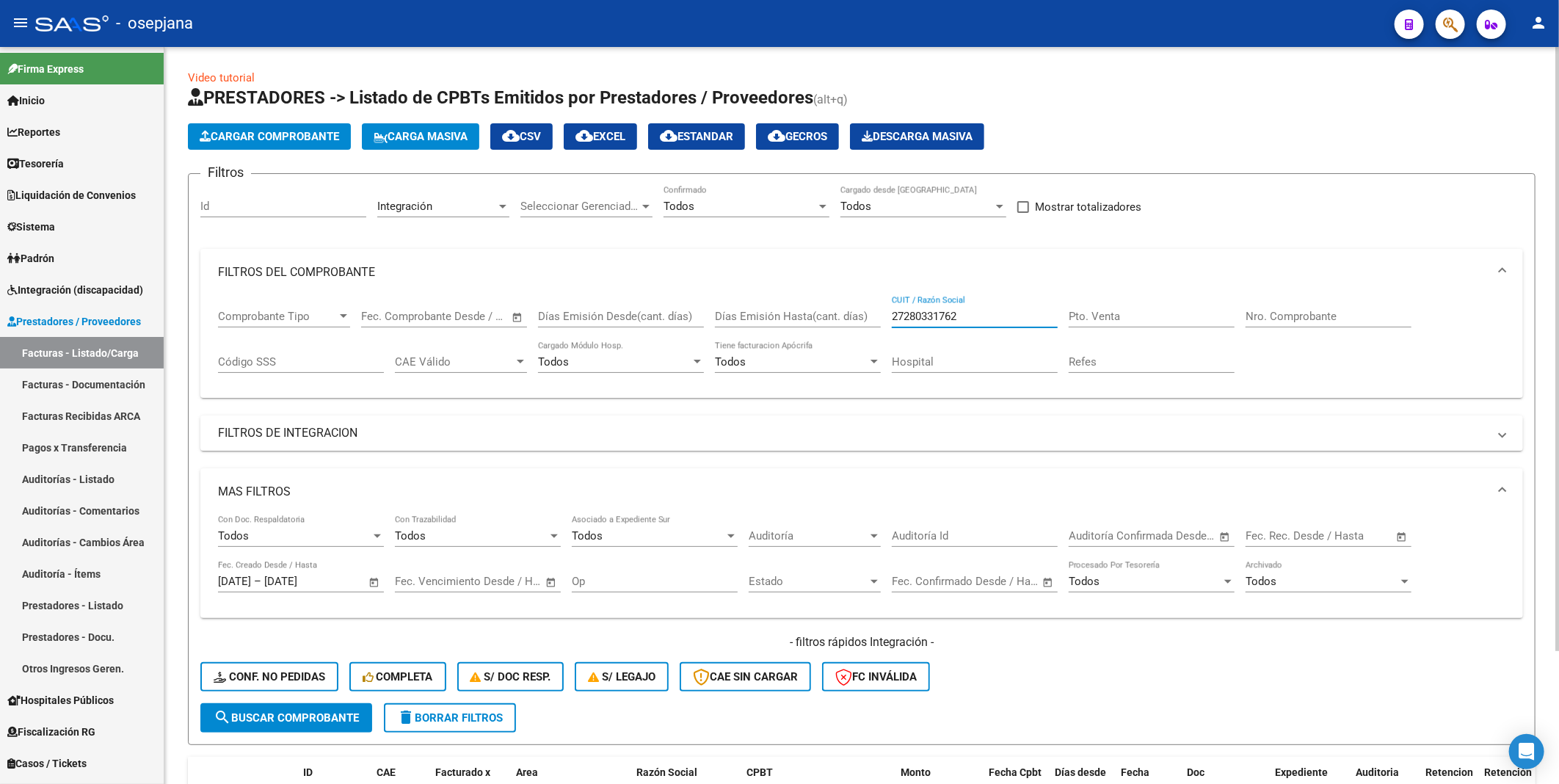
drag, startPoint x: 976, startPoint y: 314, endPoint x: 879, endPoint y: 314, distance: 97.0
click at [879, 314] on div "Comprobante Tipo Comprobante Tipo Fecha inicio – Fecha fin Fec. Comprobante Des…" at bounding box center [861, 341] width 1287 height 91
paste input "152054"
click at [289, 722] on span "search Buscar Comprobante" at bounding box center [286, 718] width 145 height 13
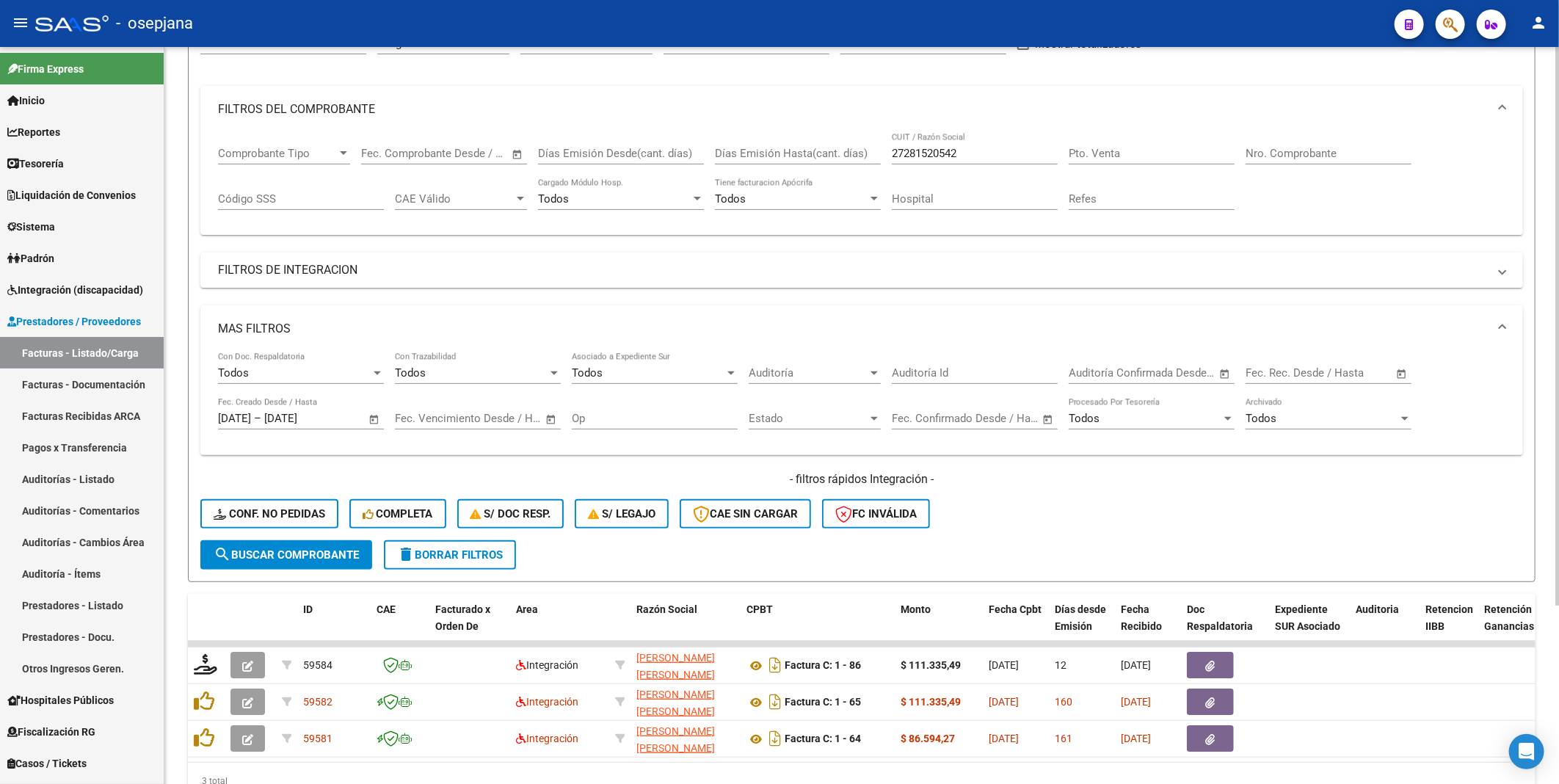
scroll to position [236, 0]
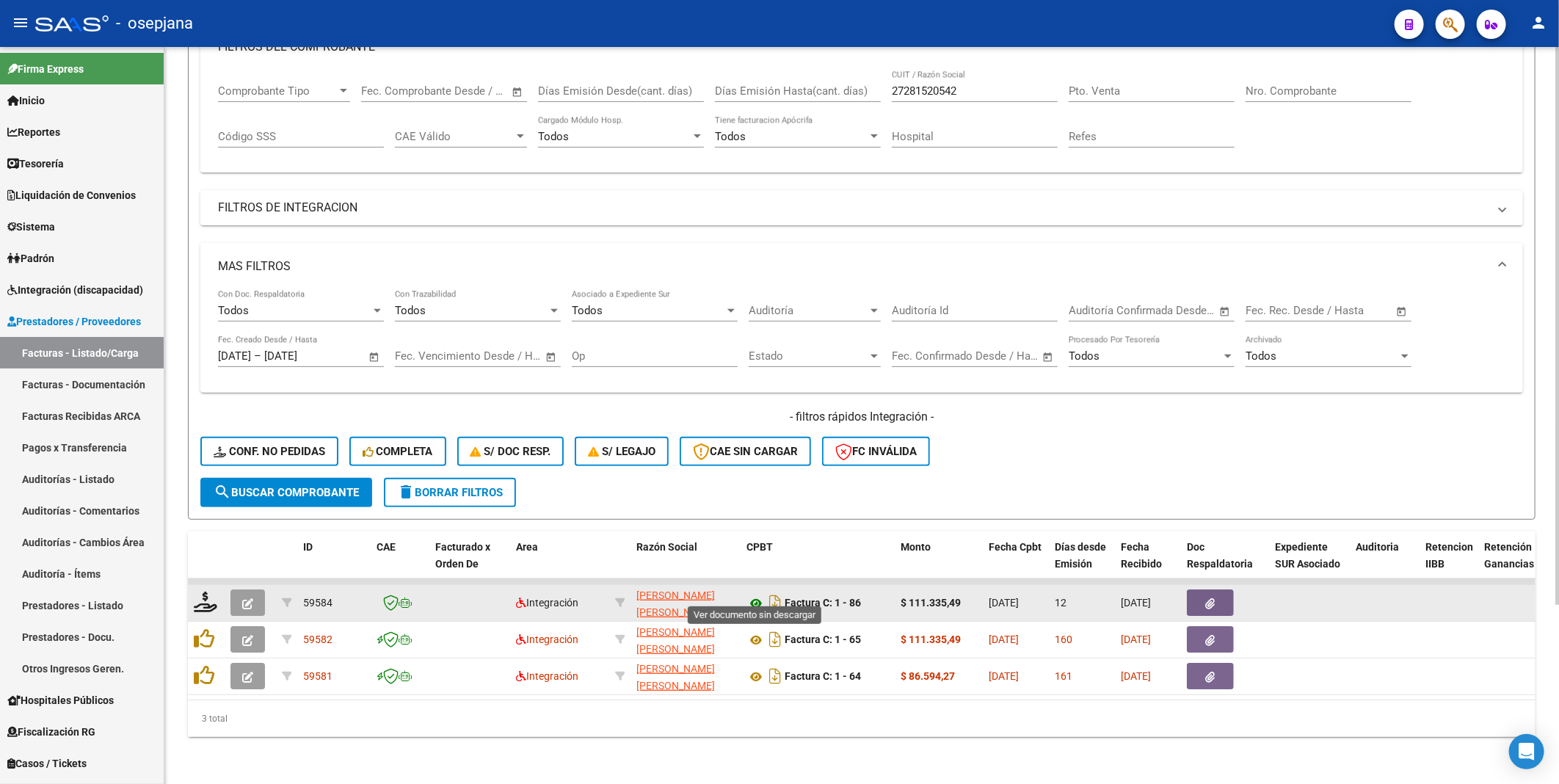
click at [756, 595] on icon at bounding box center [756, 603] width 19 height 18
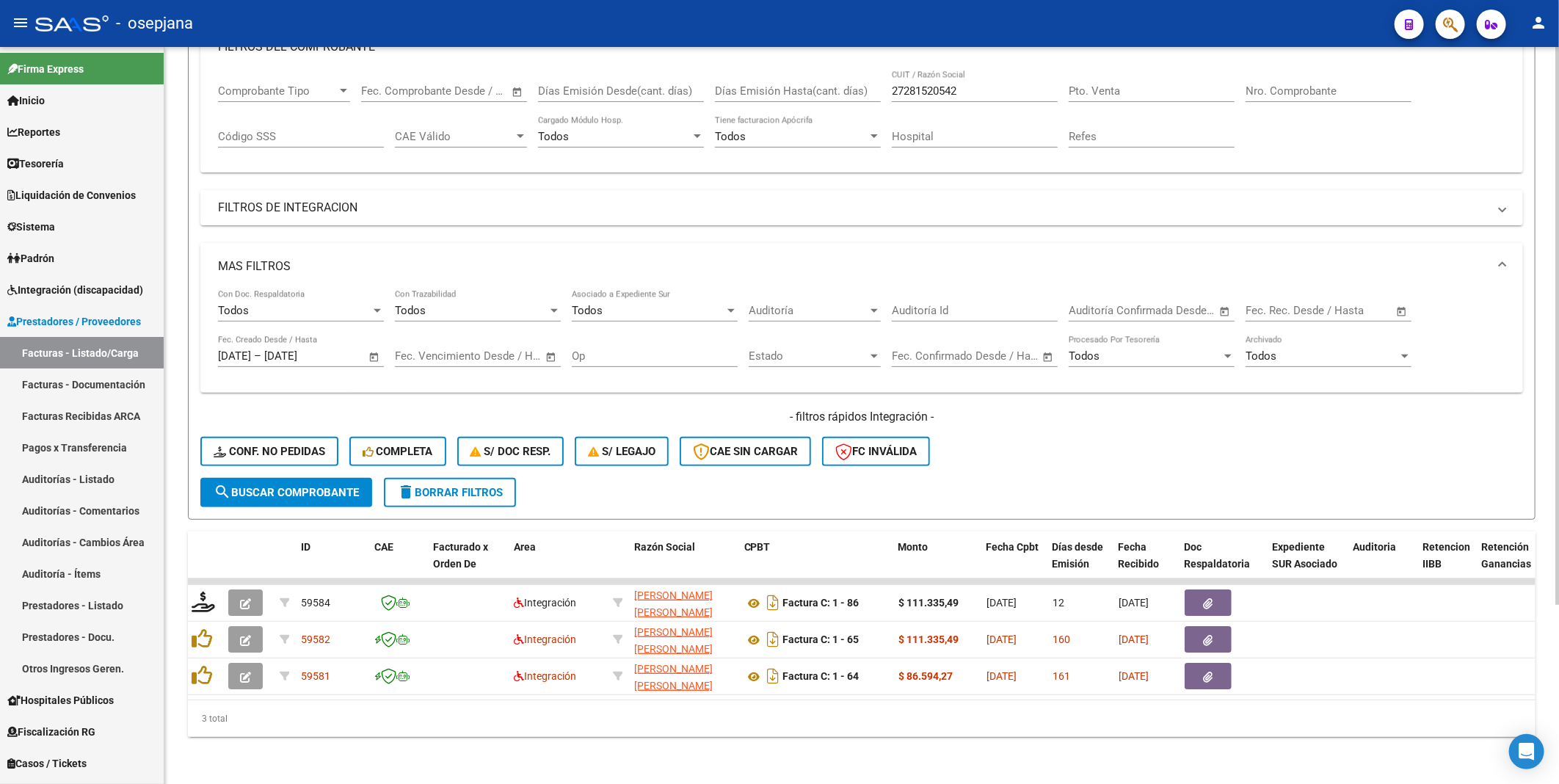
scroll to position [0, 0]
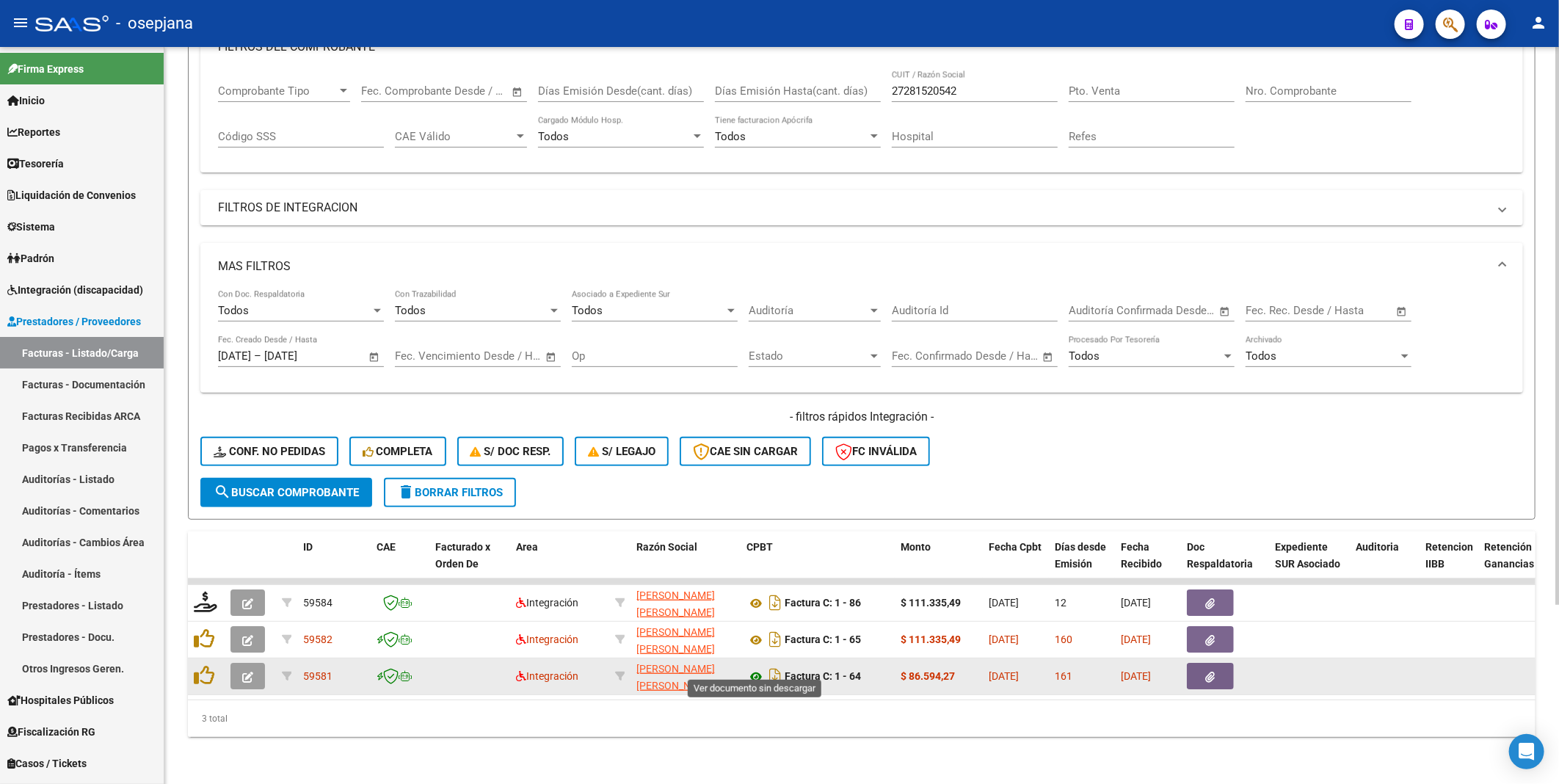
click at [756, 668] on icon at bounding box center [756, 677] width 19 height 18
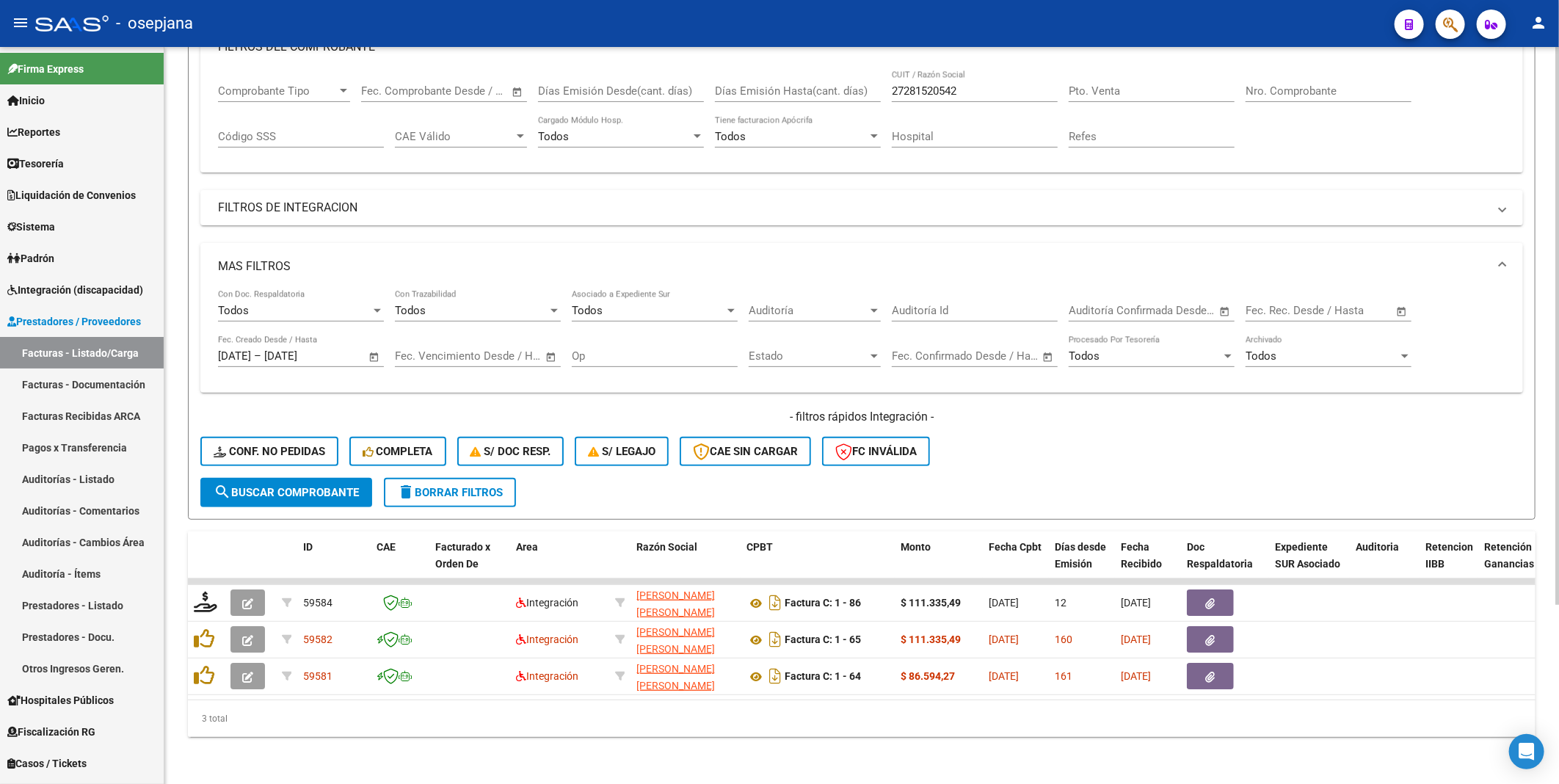
click at [977, 89] on div "27281520542 CUIT / Razón Social" at bounding box center [974, 86] width 166 height 32
drag, startPoint x: 973, startPoint y: 83, endPoint x: 853, endPoint y: 64, distance: 121.5
click at [853, 70] on div "Comprobante Tipo Comprobante Tipo Fecha inicio – Fecha fin Fec. Comprobante Des…" at bounding box center [861, 116] width 1287 height 91
click at [321, 478] on button "search Buscar Comprobante" at bounding box center [286, 493] width 172 height 29
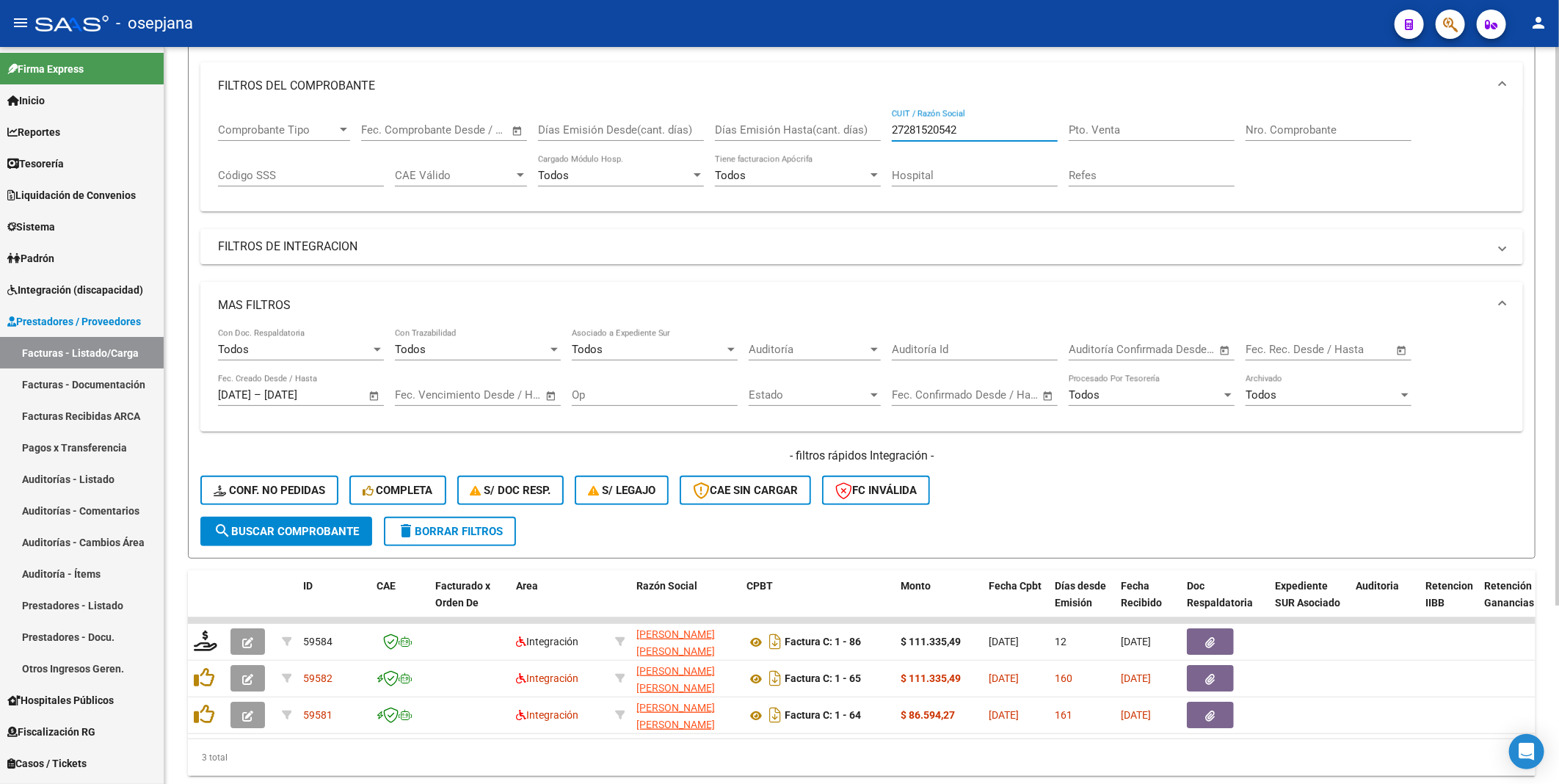
drag, startPoint x: 989, startPoint y: 82, endPoint x: 840, endPoint y: 59, distance: 150.8
click at [840, 59] on div "Filtros Id Integración Area Seleccionar Gerenciador Seleccionar Gerenciador Tod…" at bounding box center [861, 258] width 1323 height 518
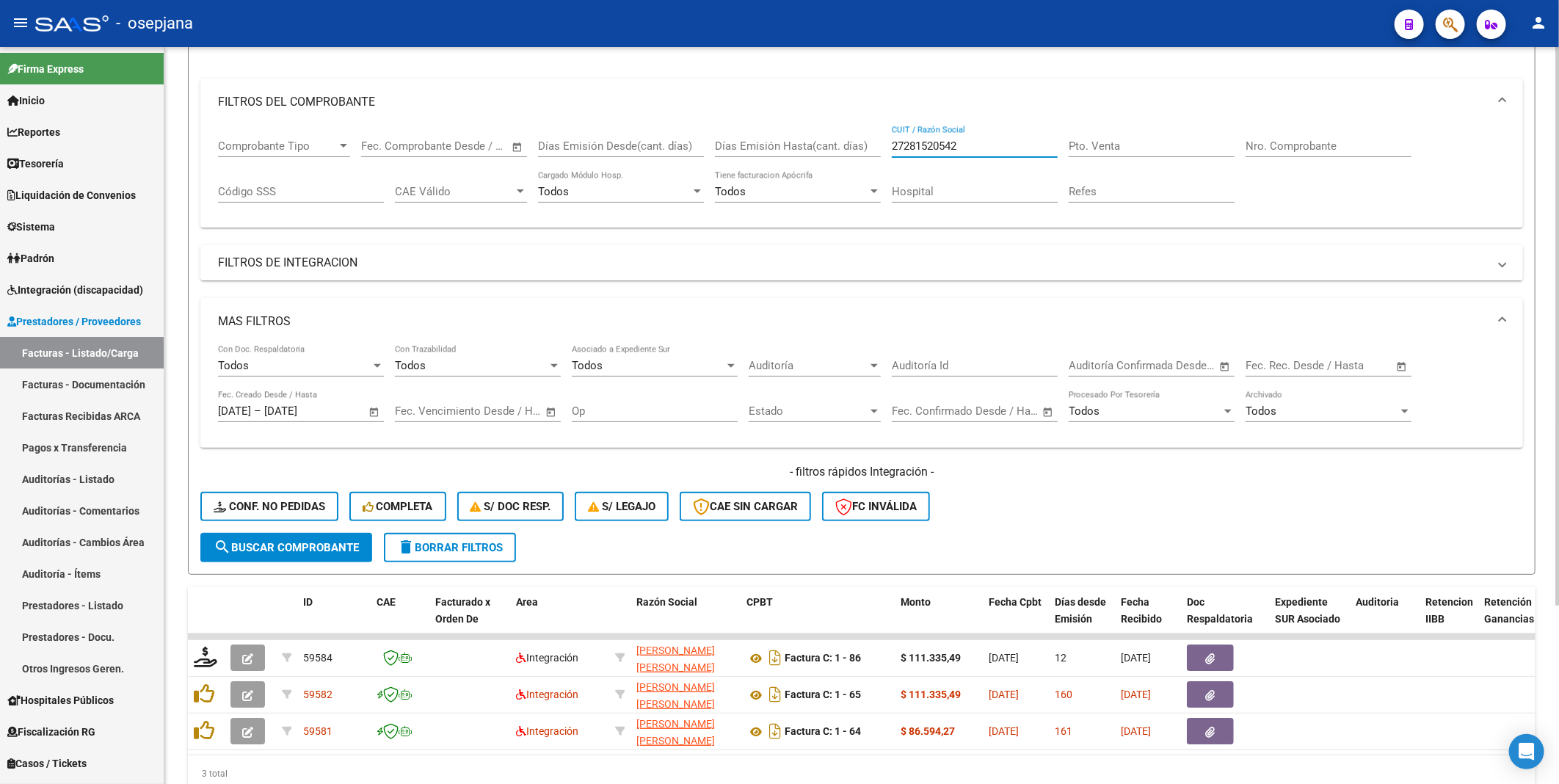
paste input "310189621"
type input "27310189621"
click at [300, 539] on button "search Buscar Comprobante" at bounding box center [286, 548] width 172 height 29
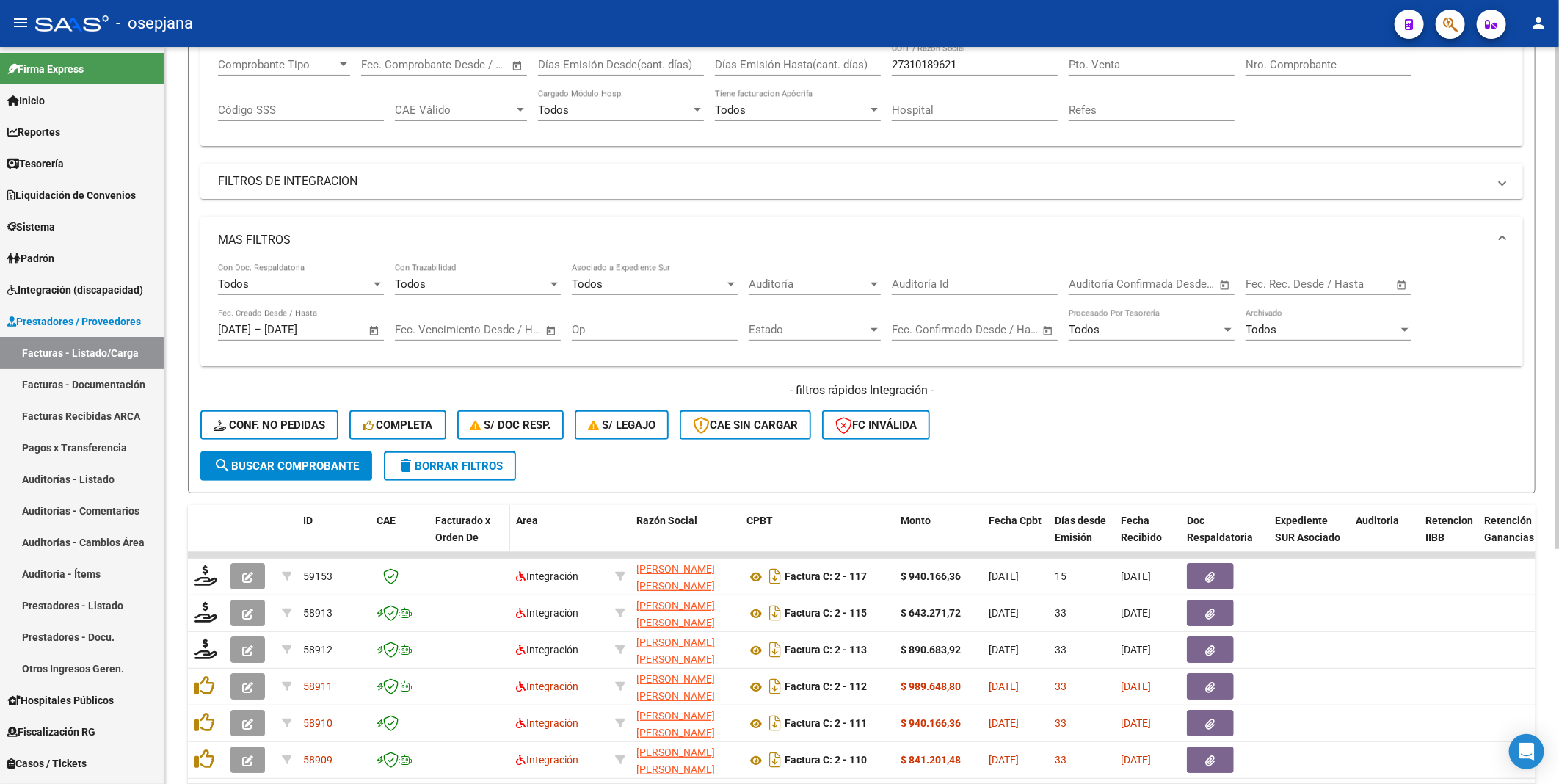
scroll to position [334, 0]
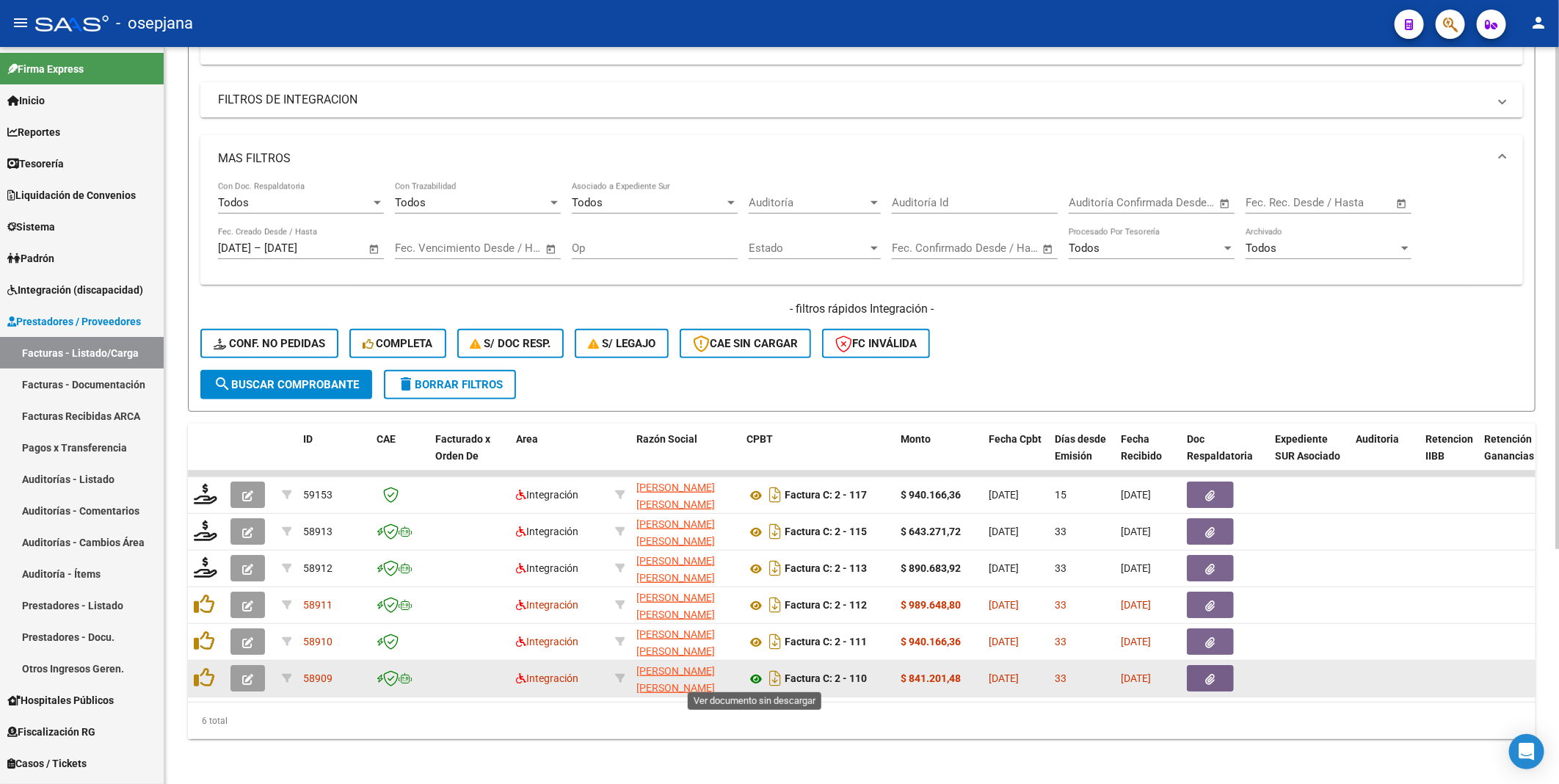
click at [755, 677] on icon at bounding box center [756, 679] width 19 height 18
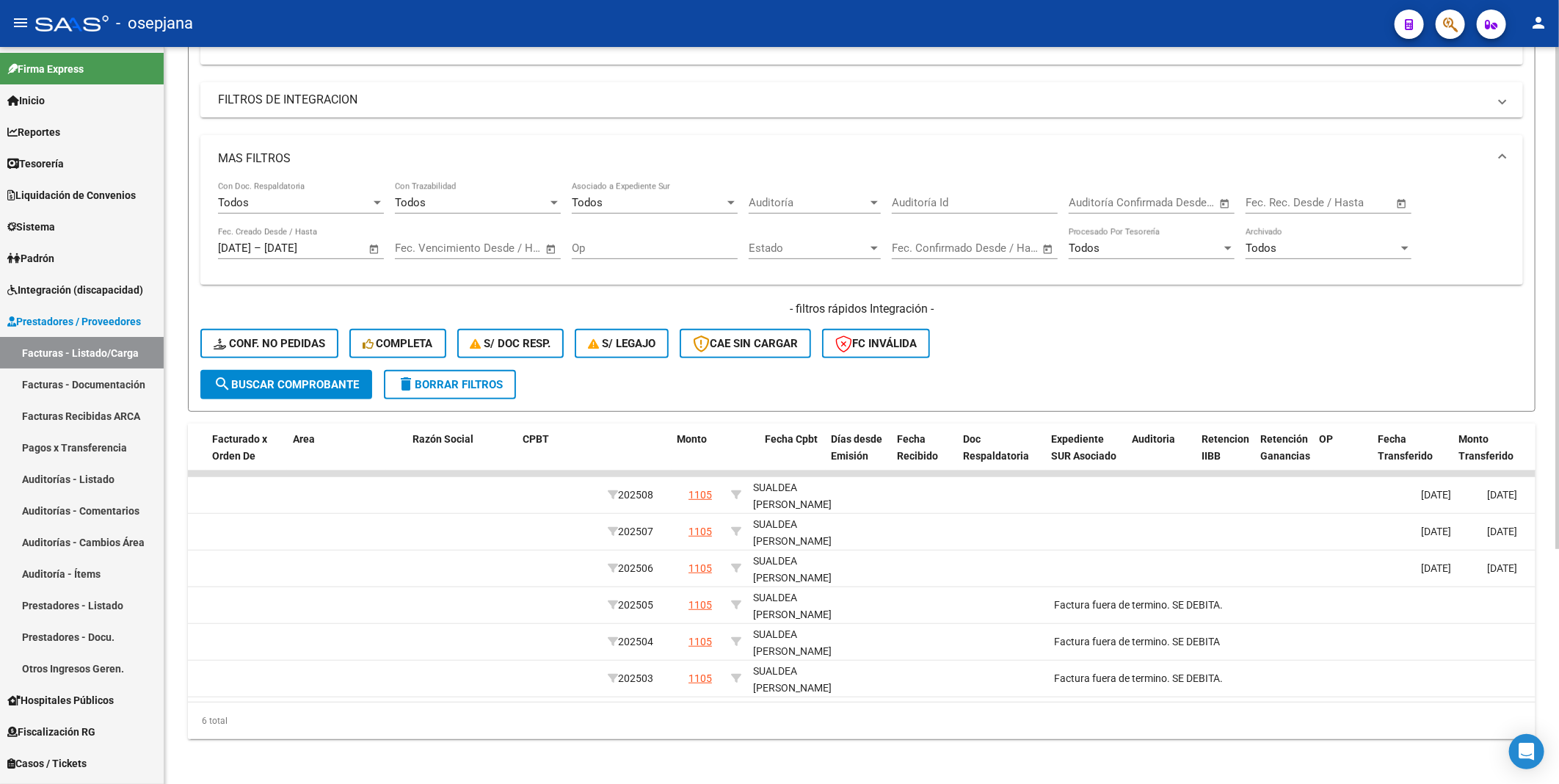
scroll to position [0, 223]
